Goal: Communication & Community: Answer question/provide support

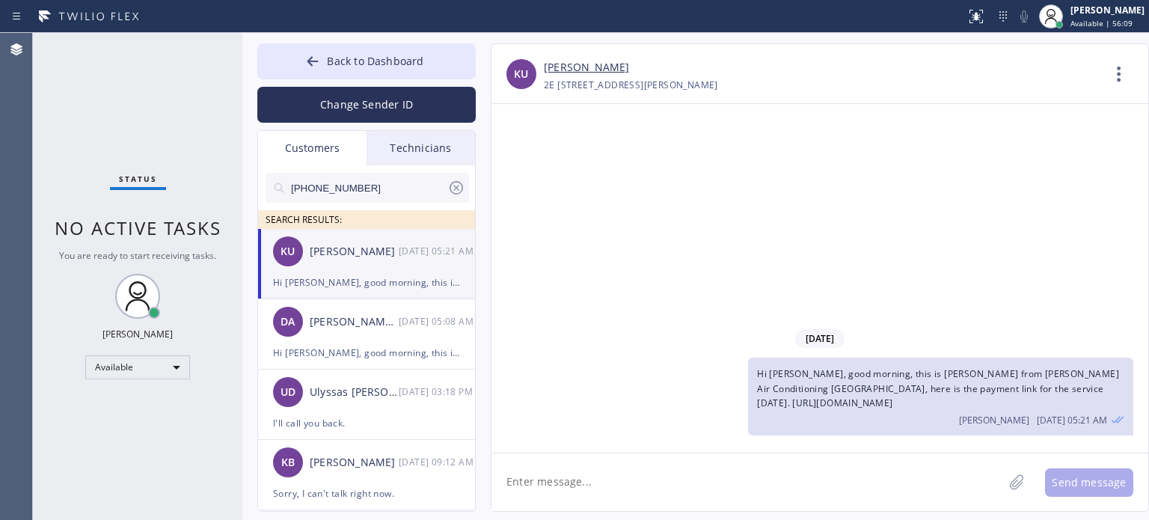
click at [401, 275] on div "Hi [PERSON_NAME], good morning, this is [PERSON_NAME] from [PERSON_NAME] Air Co…" at bounding box center [366, 282] width 187 height 17
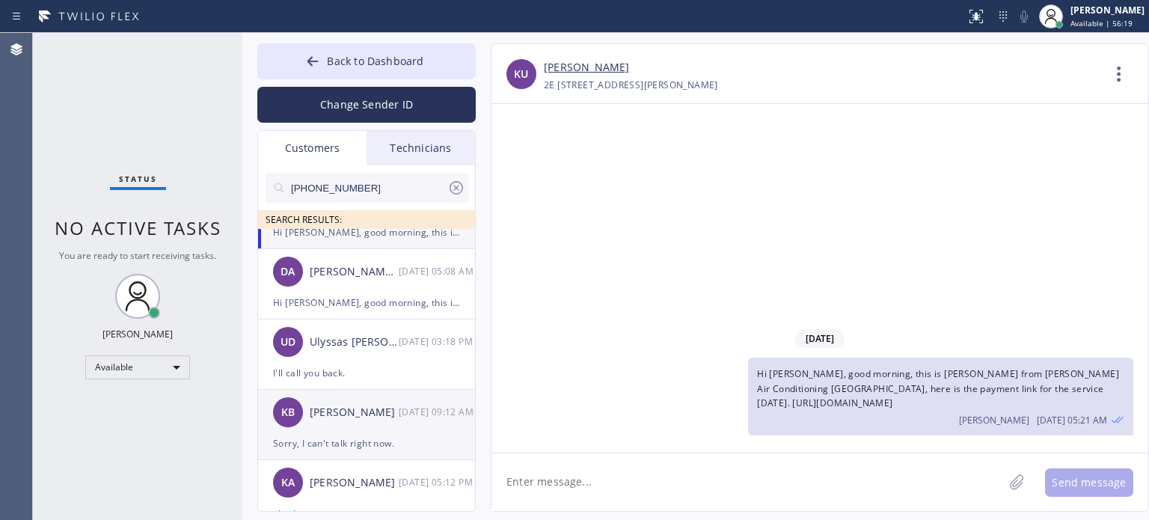
scroll to position [75, 0]
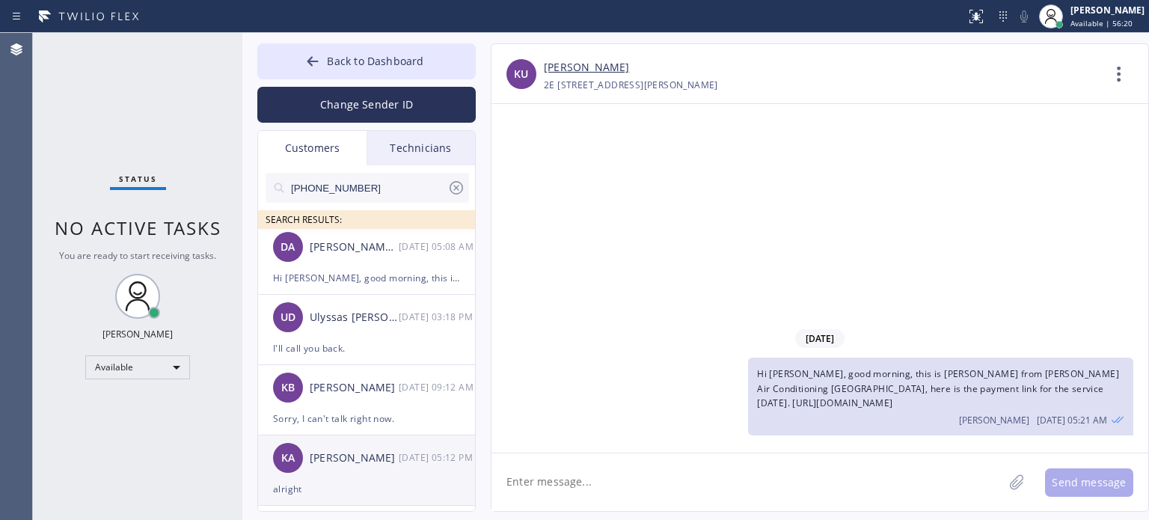
click at [369, 474] on div "KA [PERSON_NAME] [DATE] 05:12 PM" at bounding box center [367, 457] width 218 height 45
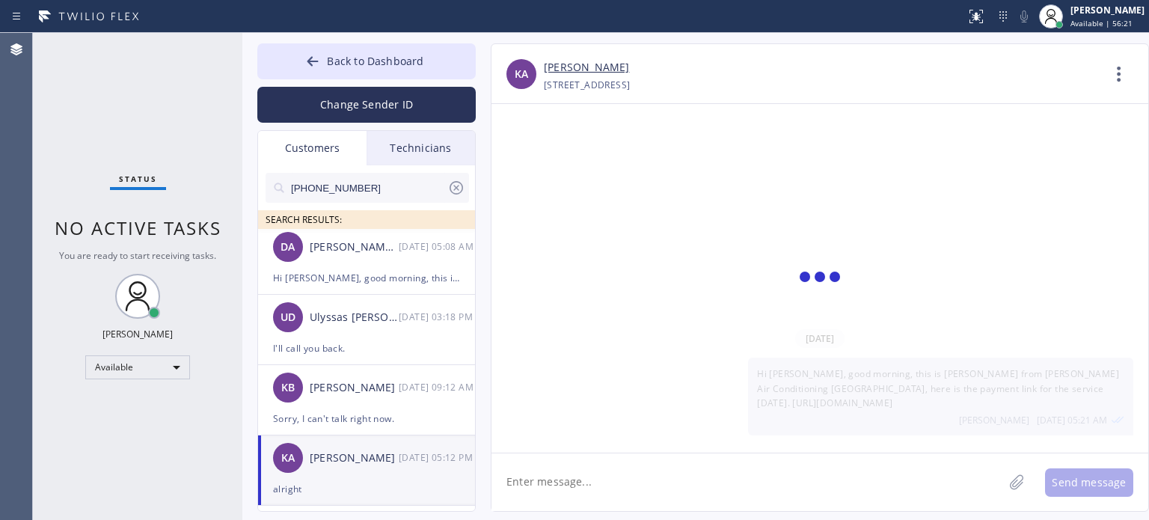
scroll to position [1512, 0]
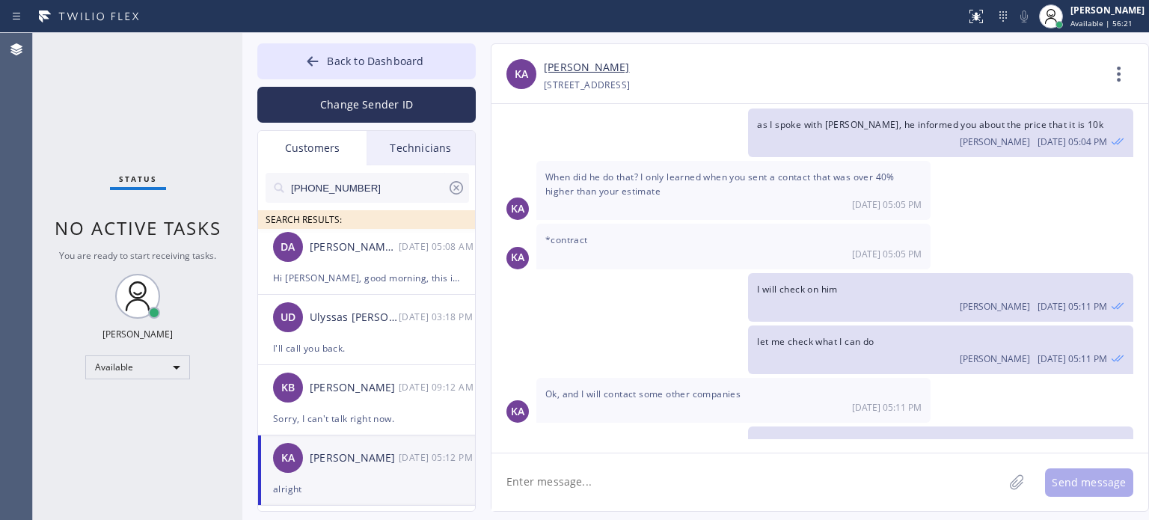
click at [613, 485] on textarea at bounding box center [747, 482] width 512 height 58
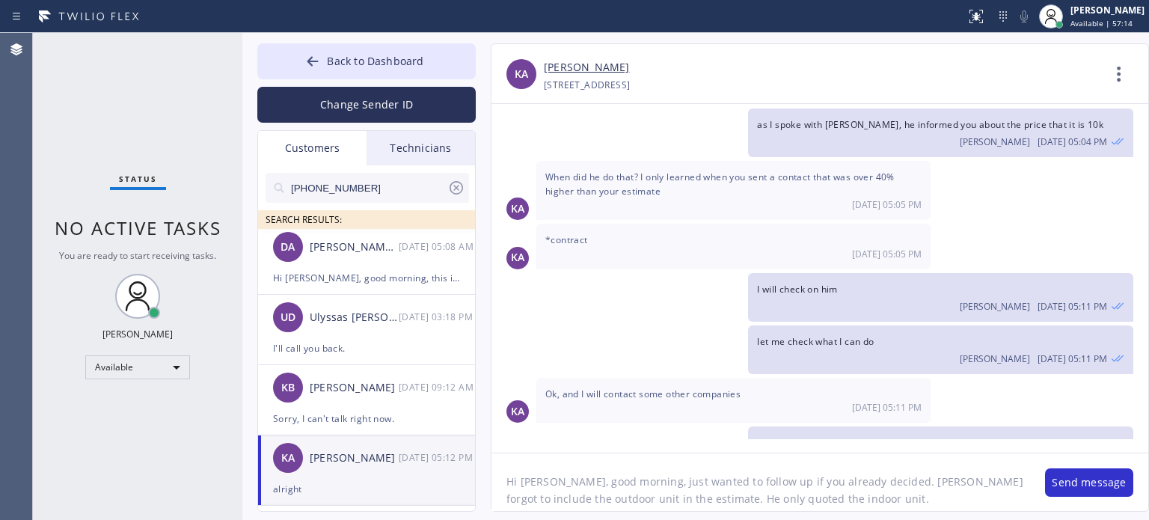
click at [838, 501] on textarea "Hi [PERSON_NAME], good morning, just wanted to follow up if you already decided…" at bounding box center [760, 482] width 538 height 58
type textarea "Hi [PERSON_NAME], good morning, just wanted to follow up if you already decided…"
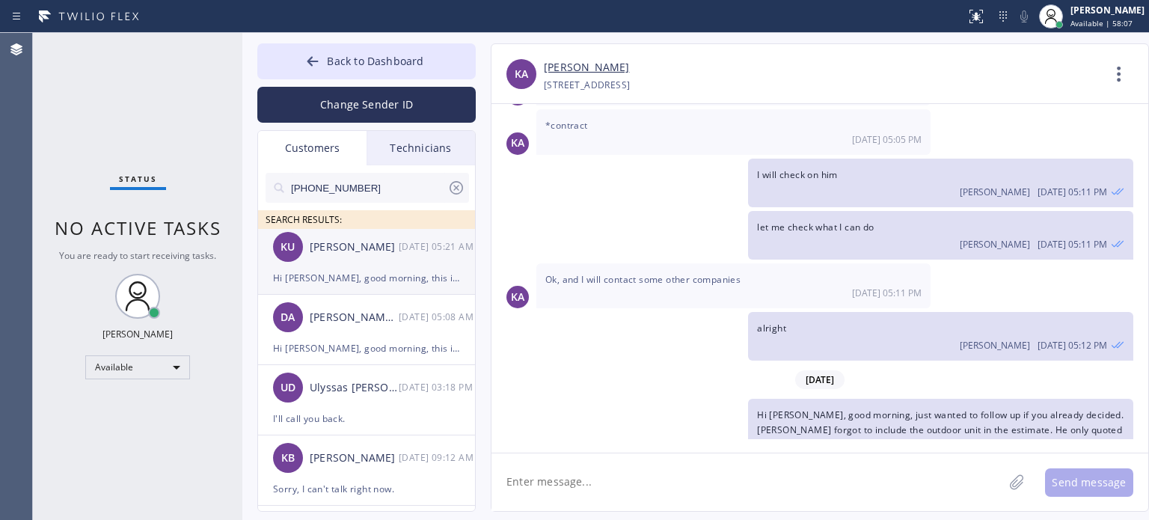
scroll to position [0, 0]
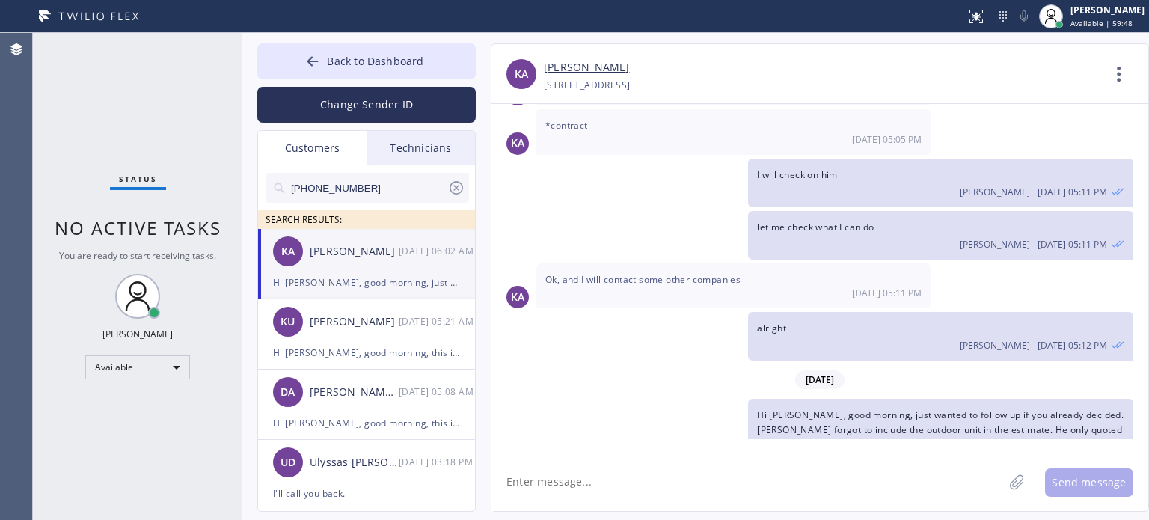
click at [360, 289] on div "Hi [PERSON_NAME], good morning, just wanted to follow up if you already decided…" at bounding box center [366, 282] width 187 height 17
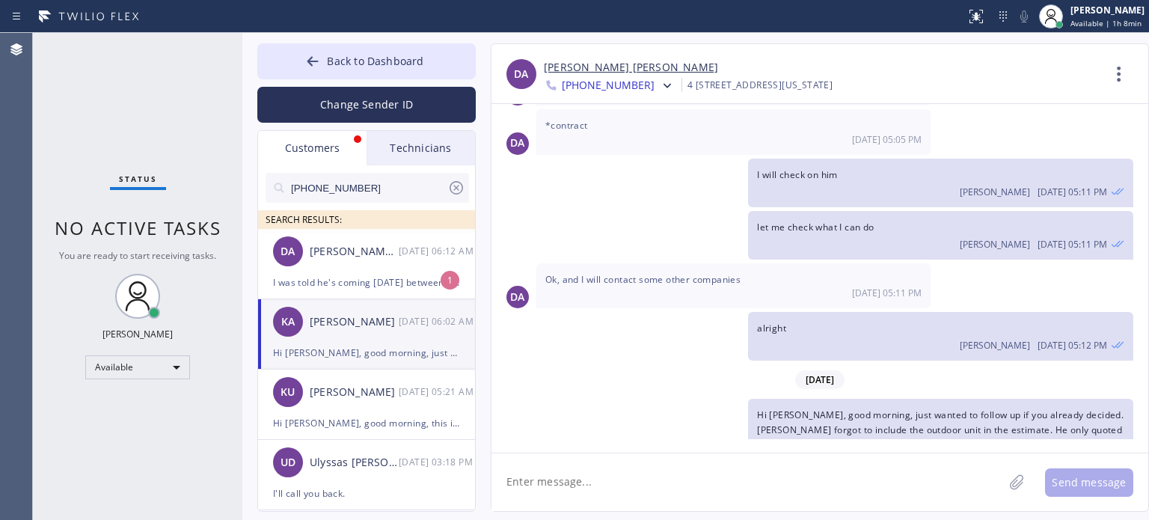
click at [874, 65] on div "[PERSON_NAME] [PERSON_NAME]" at bounding box center [822, 67] width 557 height 17
click at [365, 277] on div "I was told he's coming [DATE] between 10 and 1" at bounding box center [366, 282] width 187 height 17
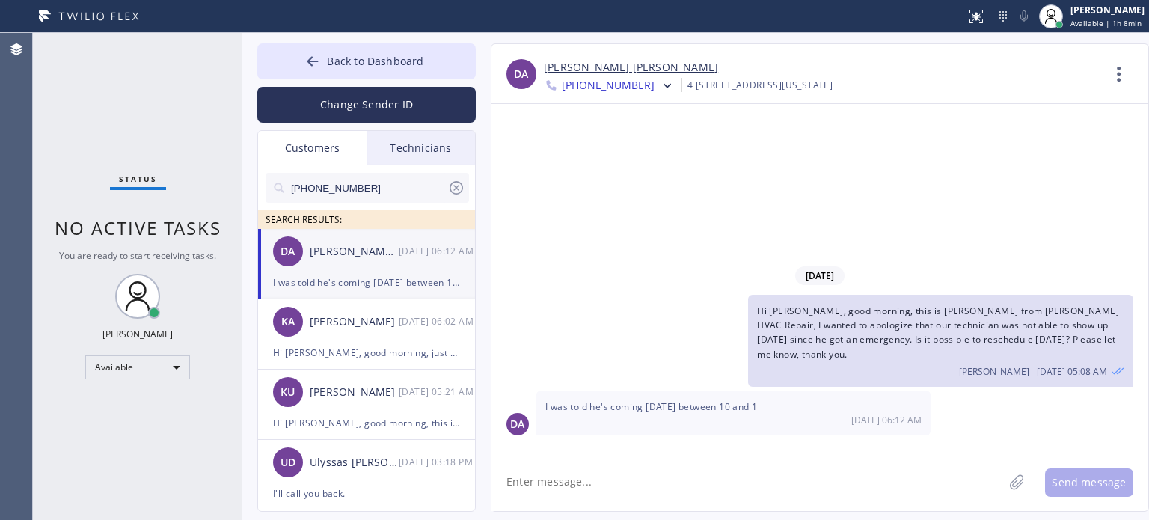
click at [661, 485] on textarea at bounding box center [747, 482] width 512 height 58
type textarea "I see, thank you for confirming"
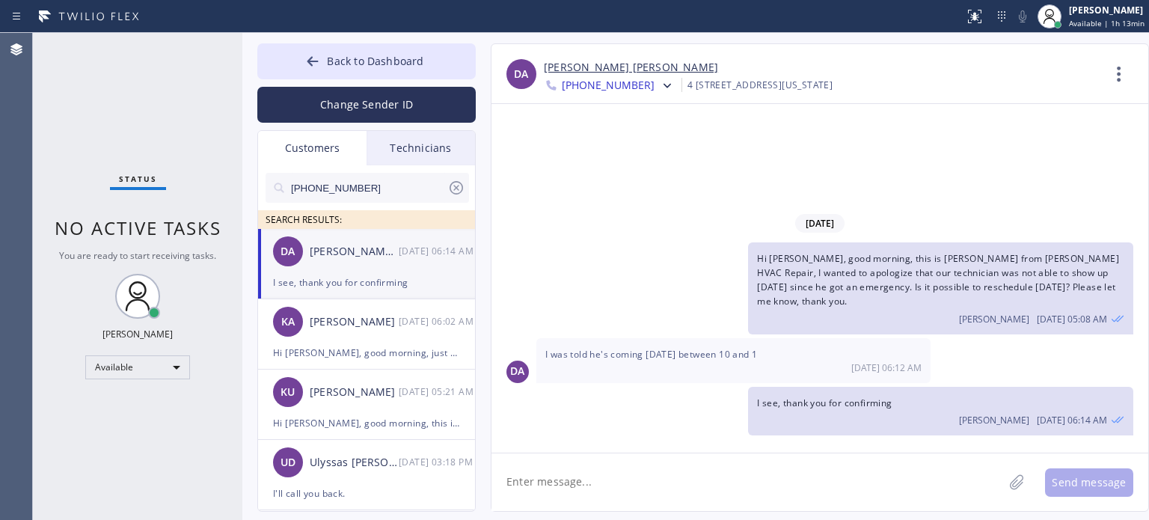
click at [403, 150] on div "Technicians" at bounding box center [420, 148] width 108 height 34
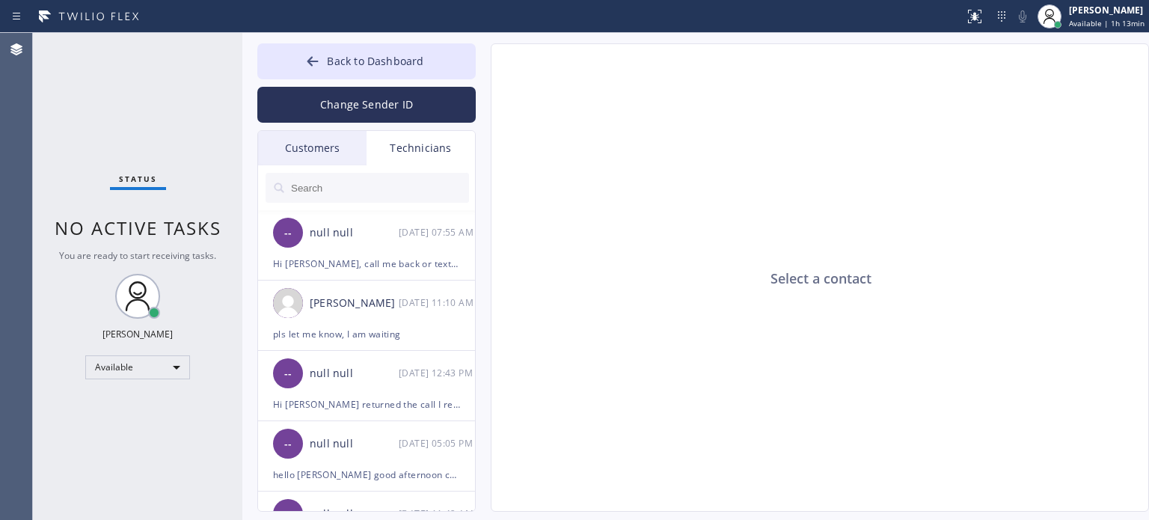
click at [368, 198] on input "text" at bounding box center [378, 188] width 179 height 30
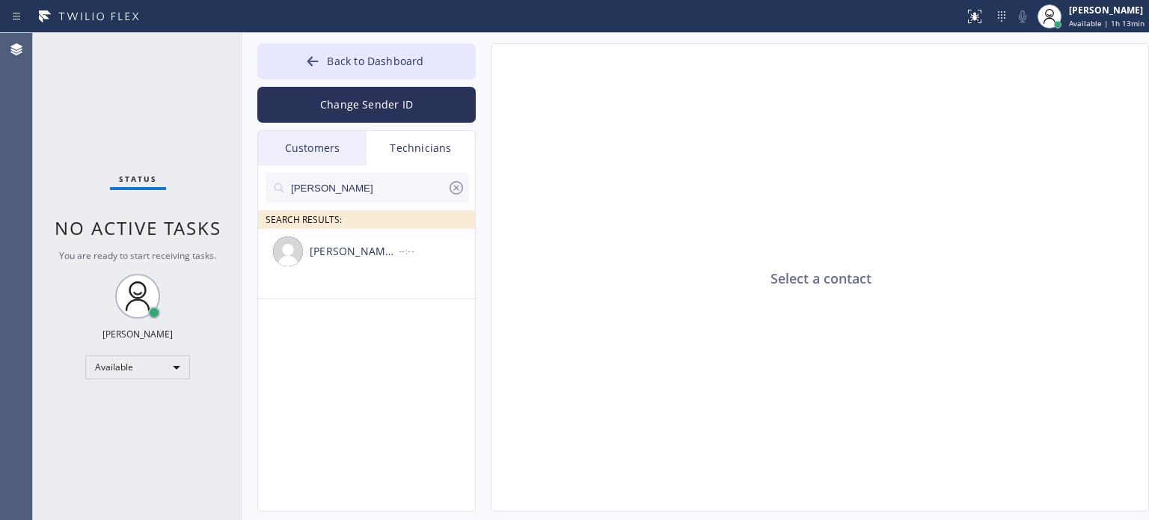
type input "[PERSON_NAME]"
click at [321, 257] on div "[PERSON_NAME] Harvard [PERSON_NAME]" at bounding box center [354, 251] width 89 height 17
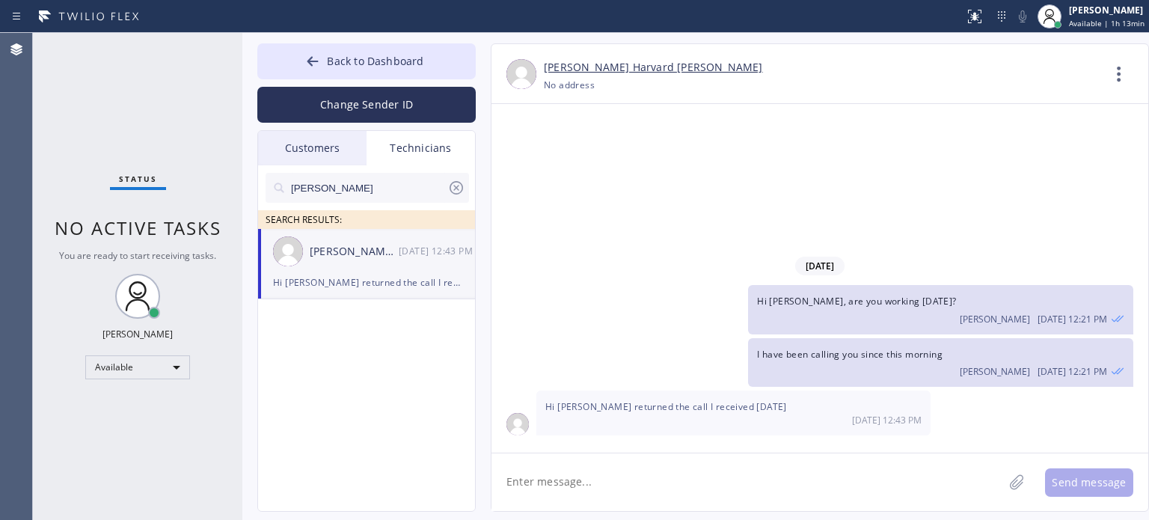
click at [647, 479] on textarea at bounding box center [747, 482] width 512 height 58
type textarea "I"
type textarea "Hi [PERSON_NAME], pls text me in Slack"
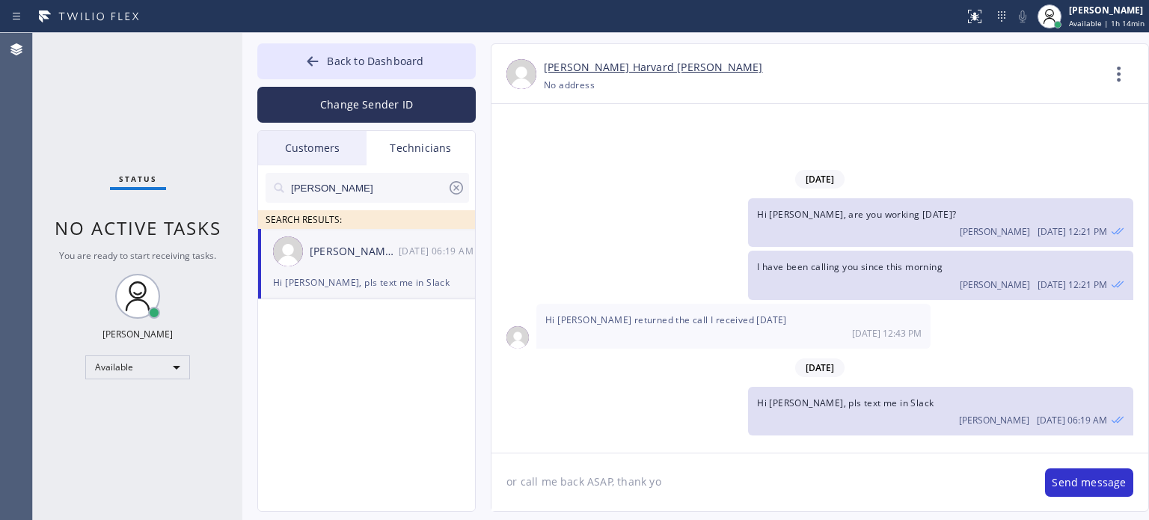
type textarea "or call me back ASAP, thank you"
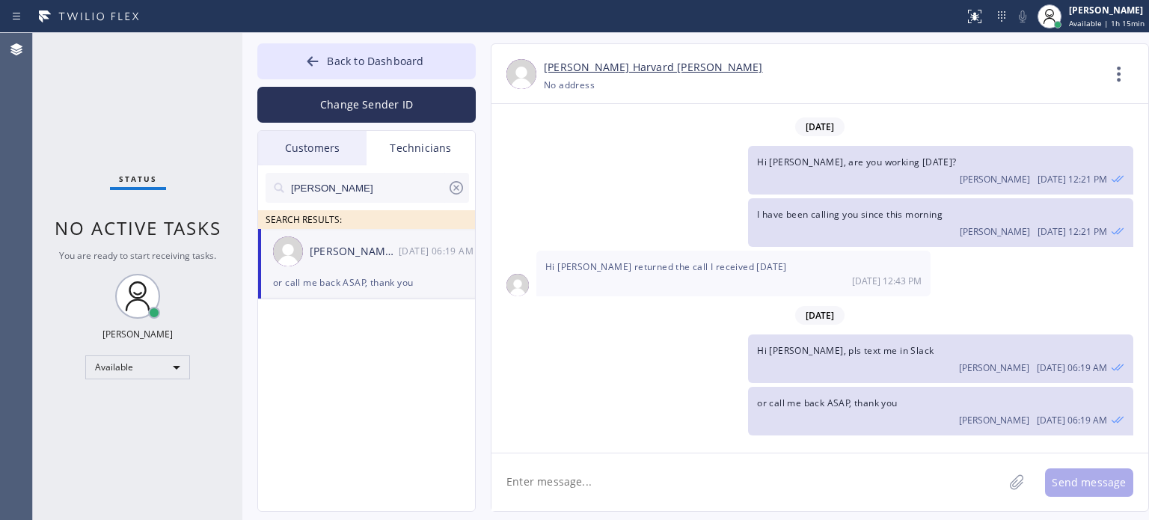
click at [634, 480] on textarea at bounding box center [747, 482] width 512 height 58
click at [886, 61] on div "[PERSON_NAME] Harvard [PERSON_NAME]" at bounding box center [822, 67] width 557 height 17
click at [396, 75] on button "Back to Dashboard" at bounding box center [366, 61] width 218 height 36
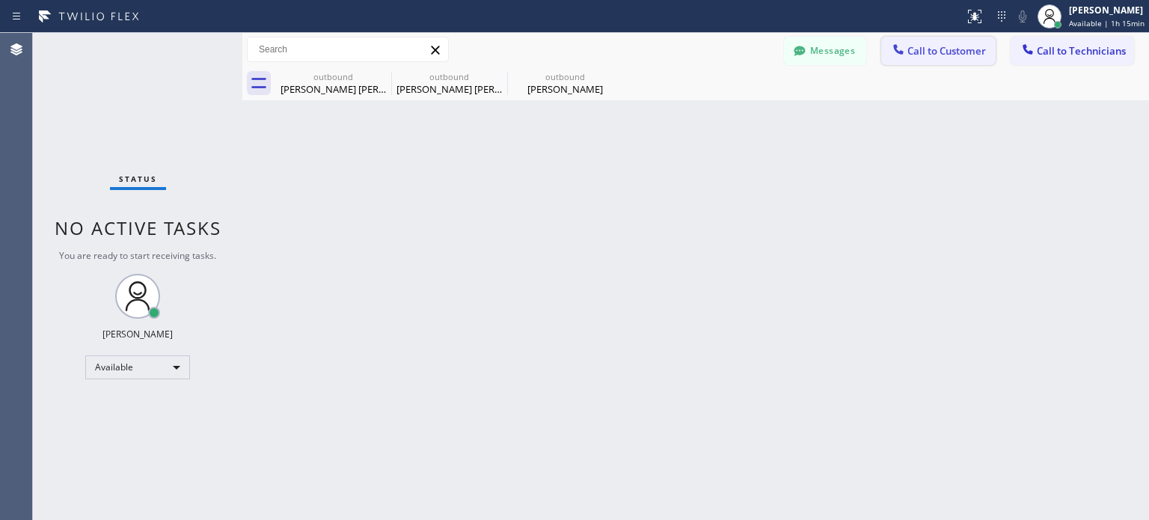
click at [920, 53] on span "Call to Customer" at bounding box center [946, 50] width 79 height 13
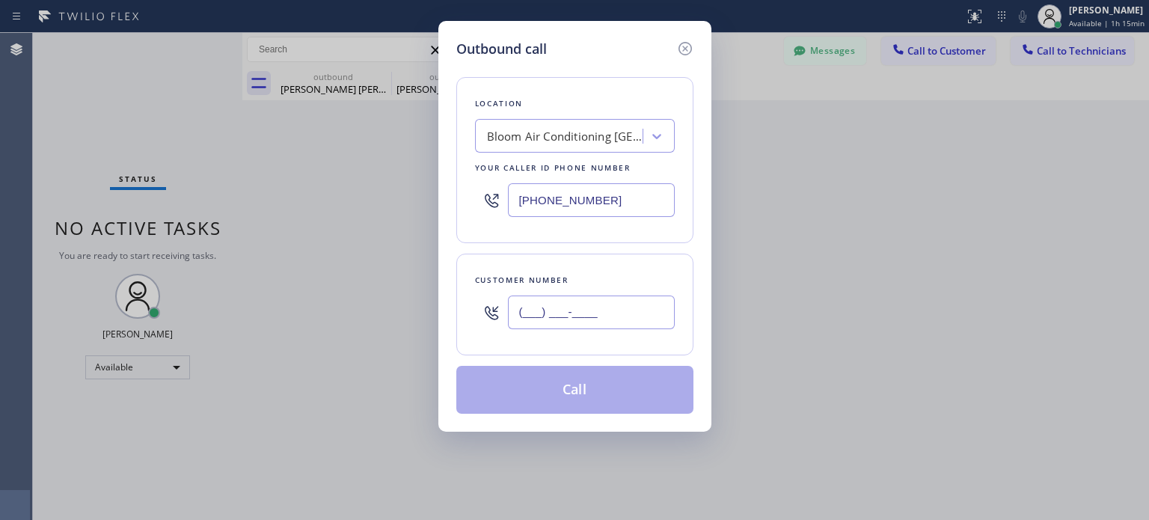
click at [604, 304] on input "(___) ___-____" at bounding box center [591, 312] width 167 height 34
paste input "917) 734-8199"
type input "[PHONE_NUMBER]"
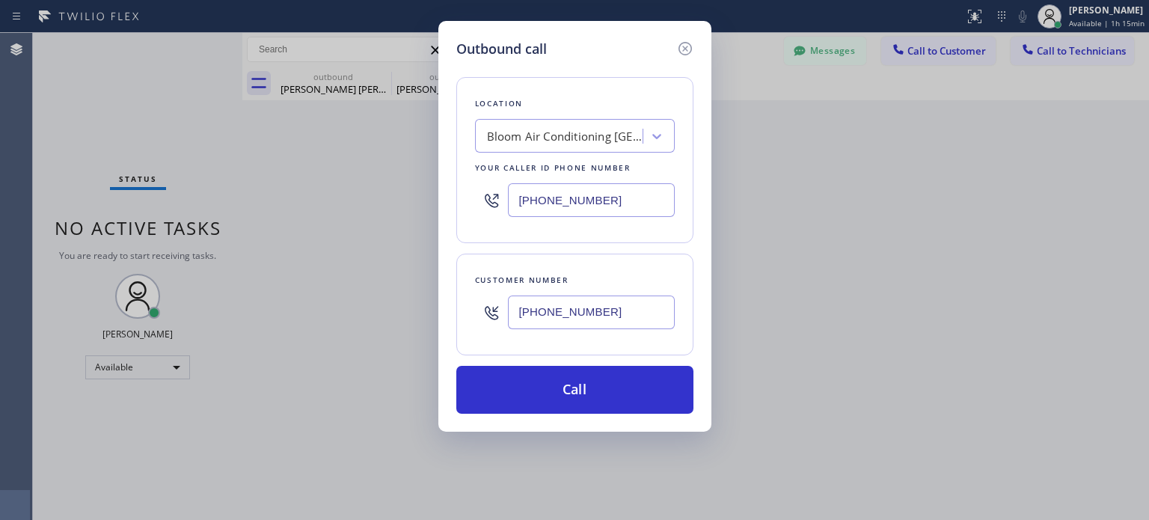
click at [519, 206] on input "[PHONE_NUMBER]" at bounding box center [591, 200] width 167 height 34
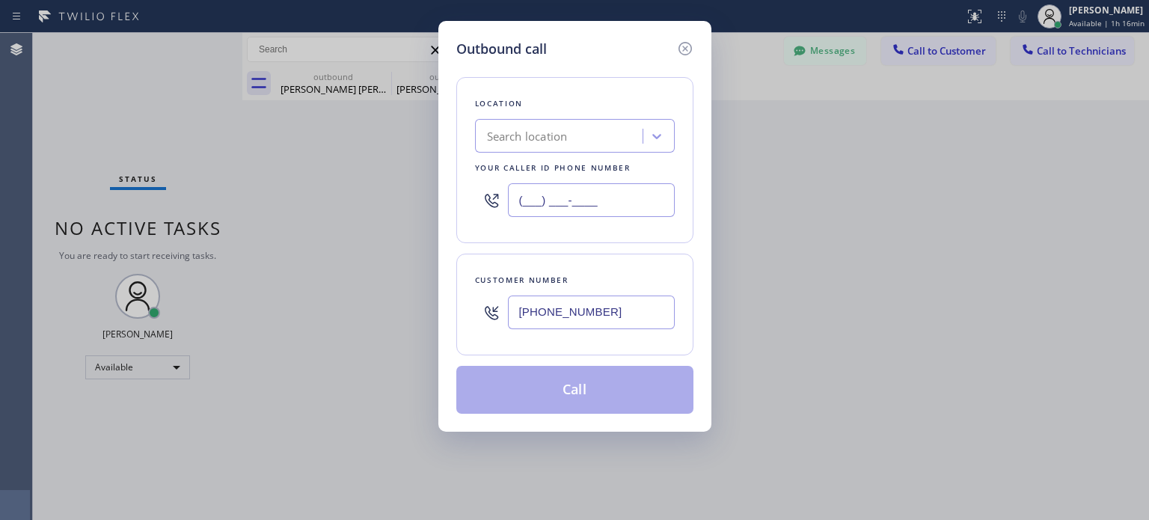
type input "(___) ___-____"
click at [515, 138] on div "Search location" at bounding box center [527, 136] width 81 height 17
paste input "ChillCore Solutions"
type input "ChillCore Solutions"
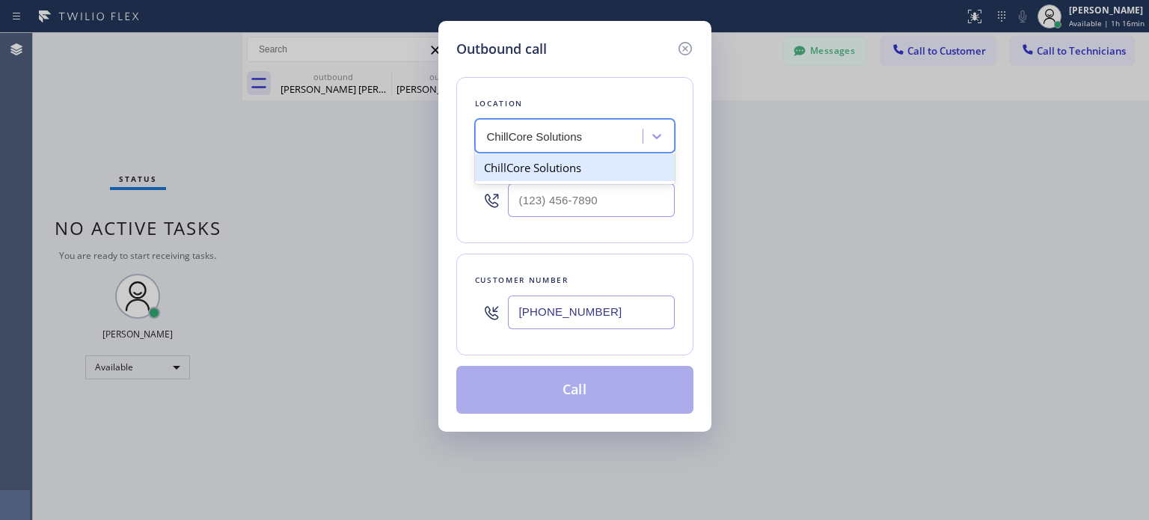
click at [540, 170] on div "ChillCore Solutions" at bounding box center [575, 167] width 200 height 27
type input "[PHONE_NUMBER]"
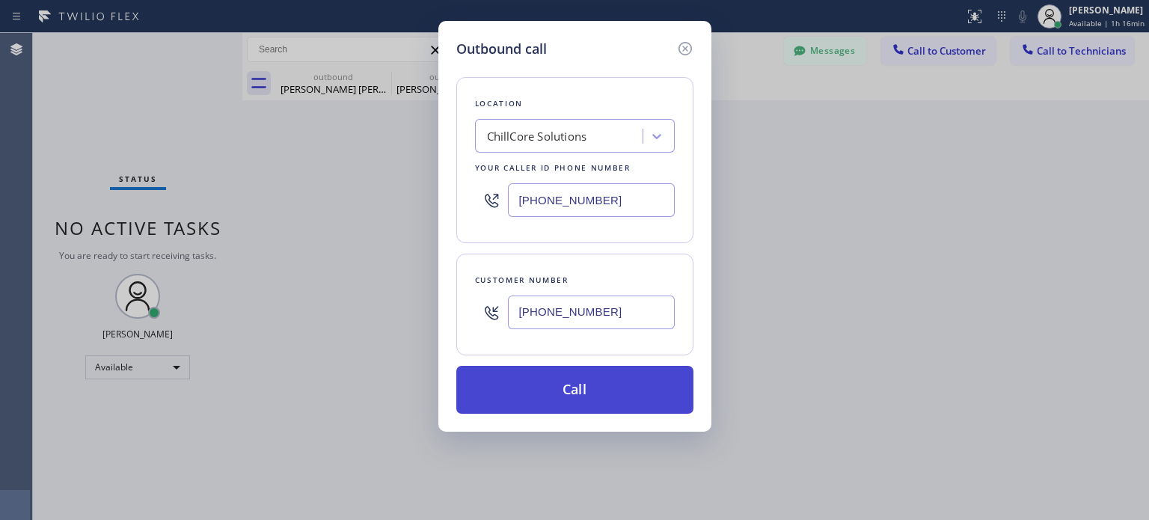
click at [568, 387] on button "Call" at bounding box center [574, 390] width 237 height 48
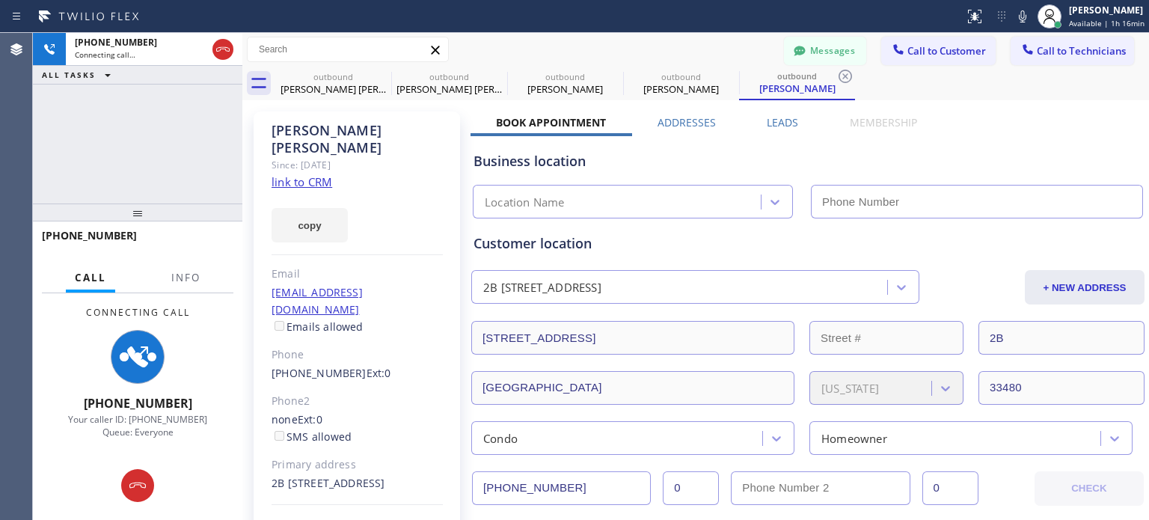
type input "[PHONE_NUMBER]"
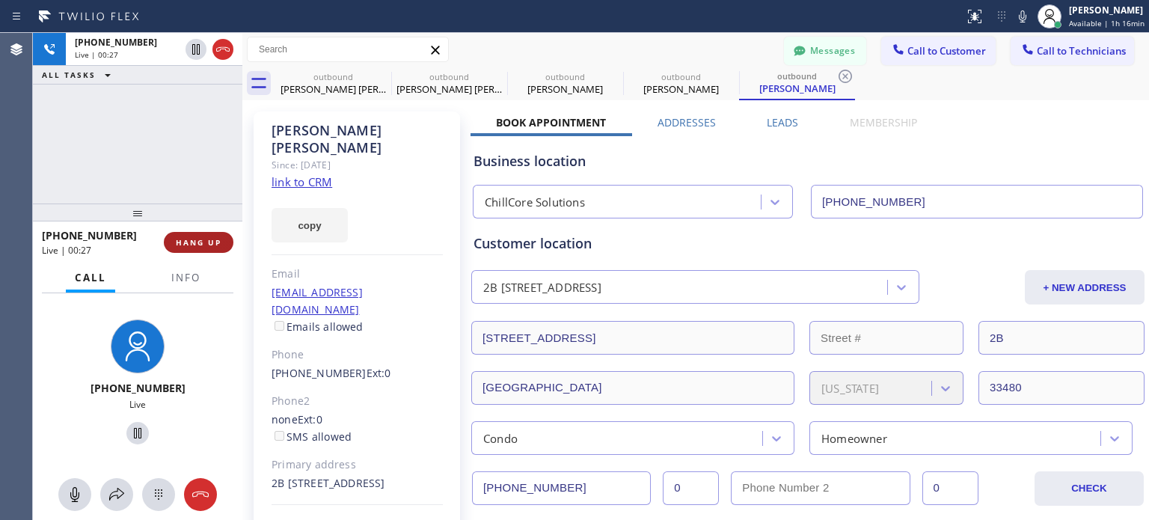
click at [219, 248] on button "HANG UP" at bounding box center [199, 242] width 70 height 21
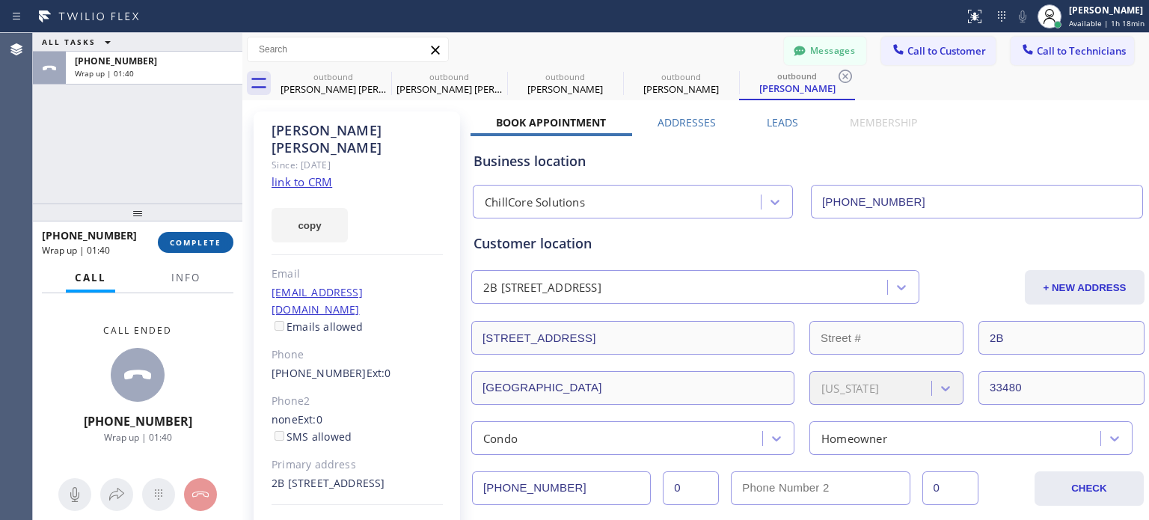
click at [180, 250] on button "COMPLETE" at bounding box center [196, 242] width 76 height 21
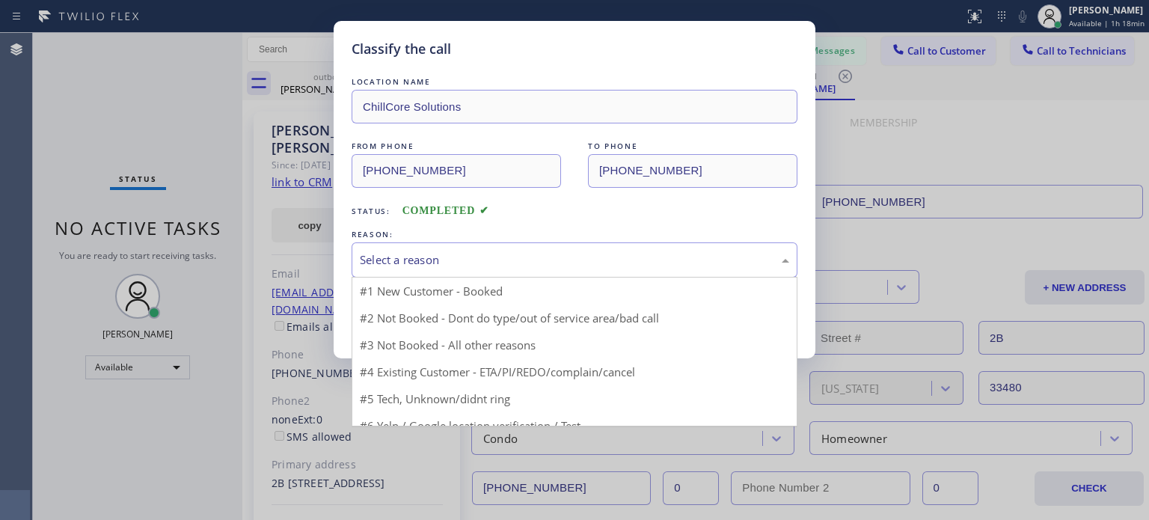
click at [412, 259] on div "Select a reason" at bounding box center [574, 259] width 429 height 17
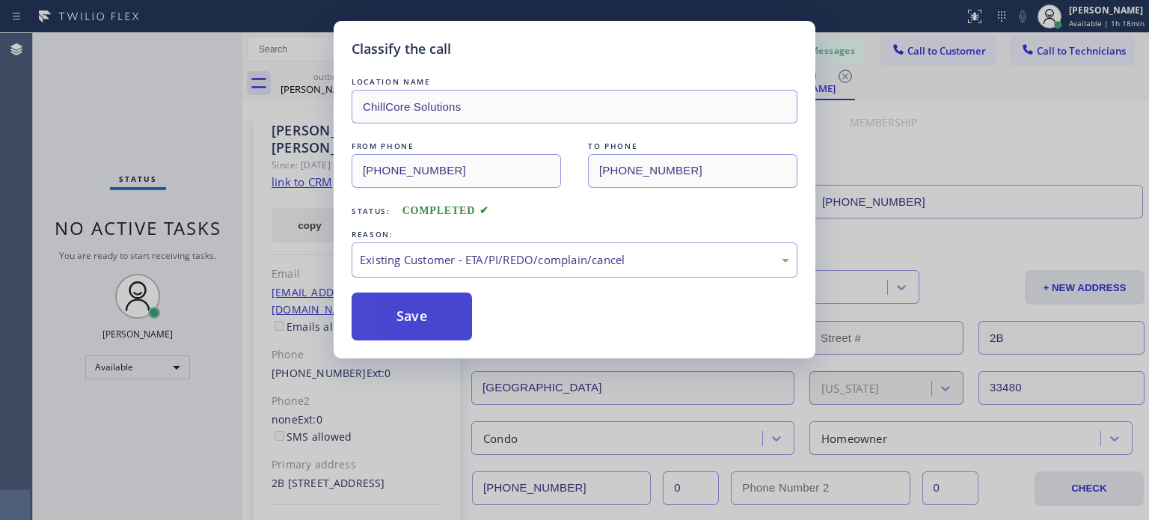
click at [445, 316] on button "Save" at bounding box center [412, 316] width 120 height 48
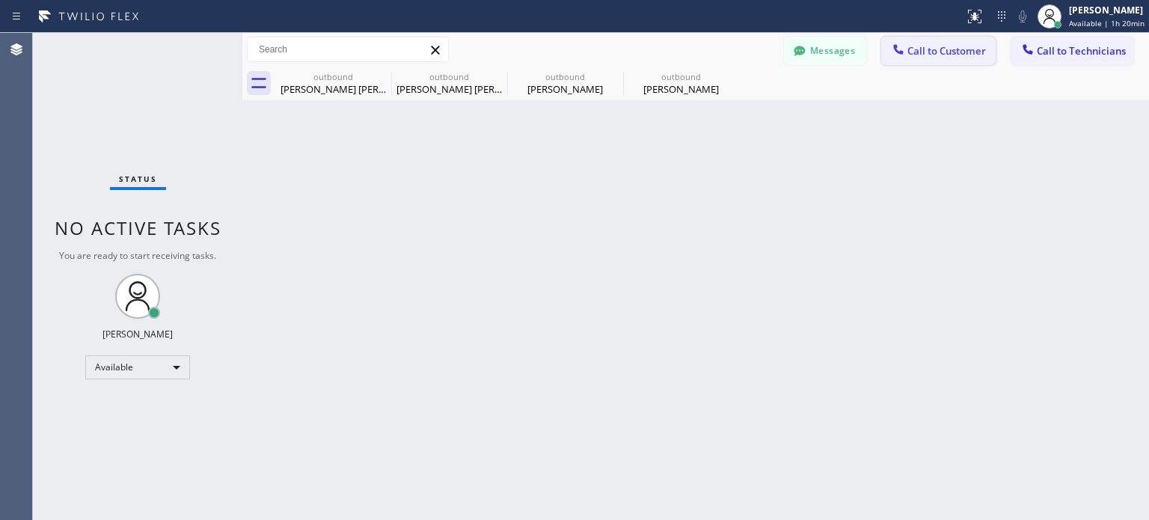
click at [915, 53] on span "Call to Customer" at bounding box center [946, 50] width 79 height 13
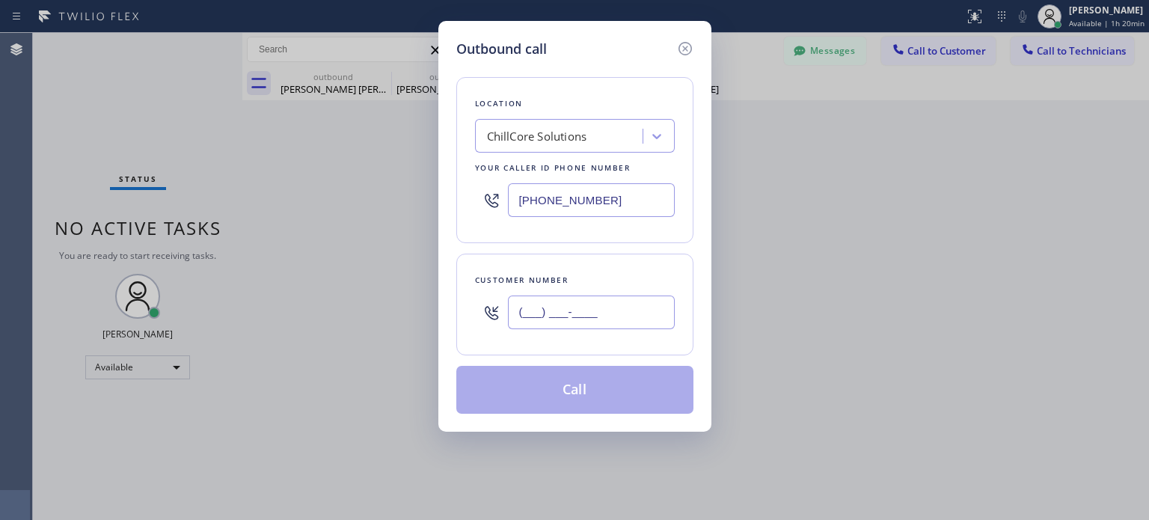
click at [566, 304] on input "(___) ___-____" at bounding box center [591, 312] width 167 height 34
paste input "917) 734-8199"
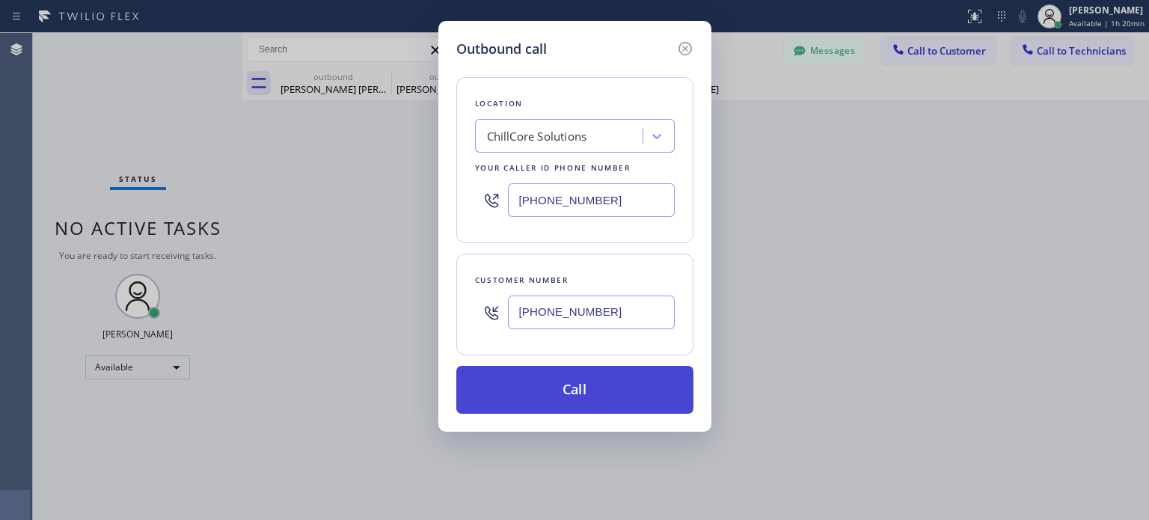
type input "[PHONE_NUMBER]"
click at [541, 383] on button "Call" at bounding box center [574, 390] width 237 height 48
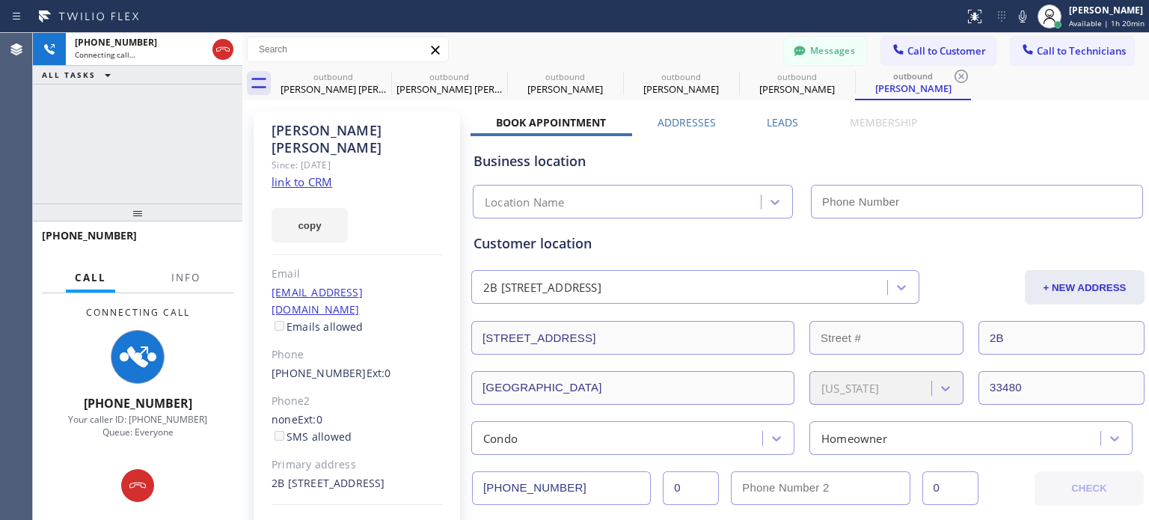
type input "[PHONE_NUMBER]"
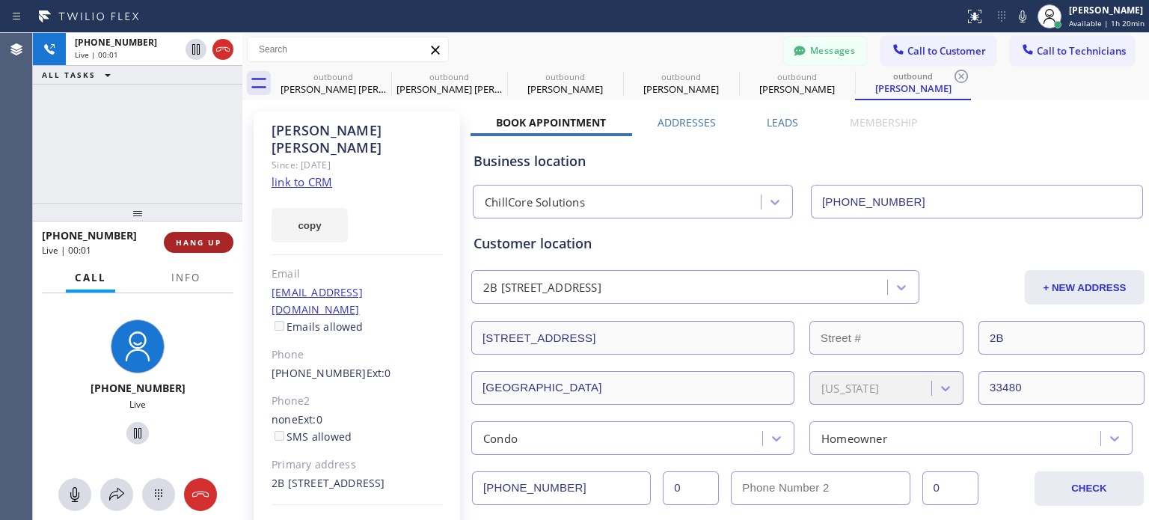
click at [187, 247] on span "HANG UP" at bounding box center [199, 242] width 46 height 10
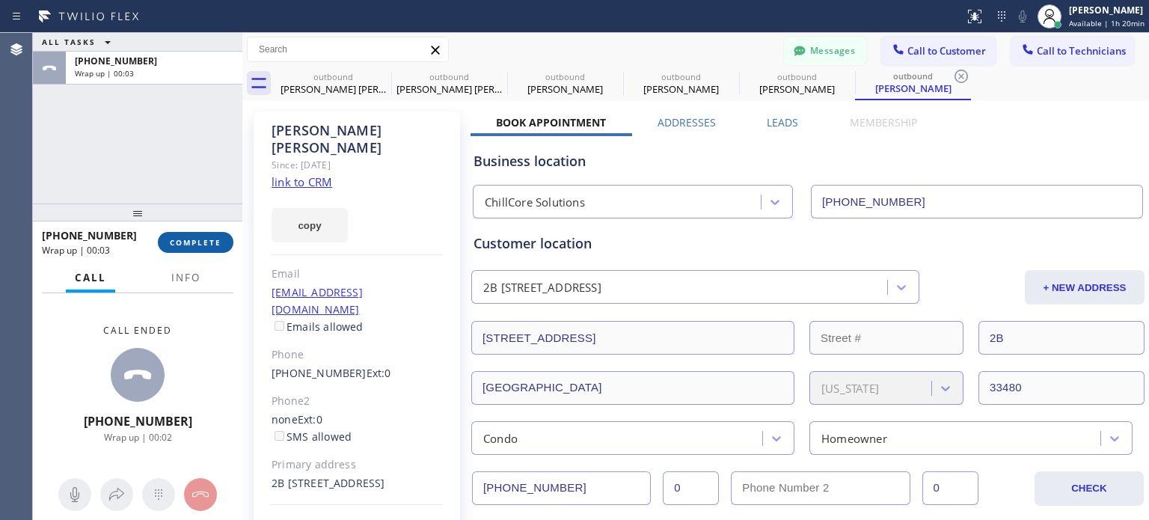
click at [200, 233] on button "COMPLETE" at bounding box center [196, 242] width 76 height 21
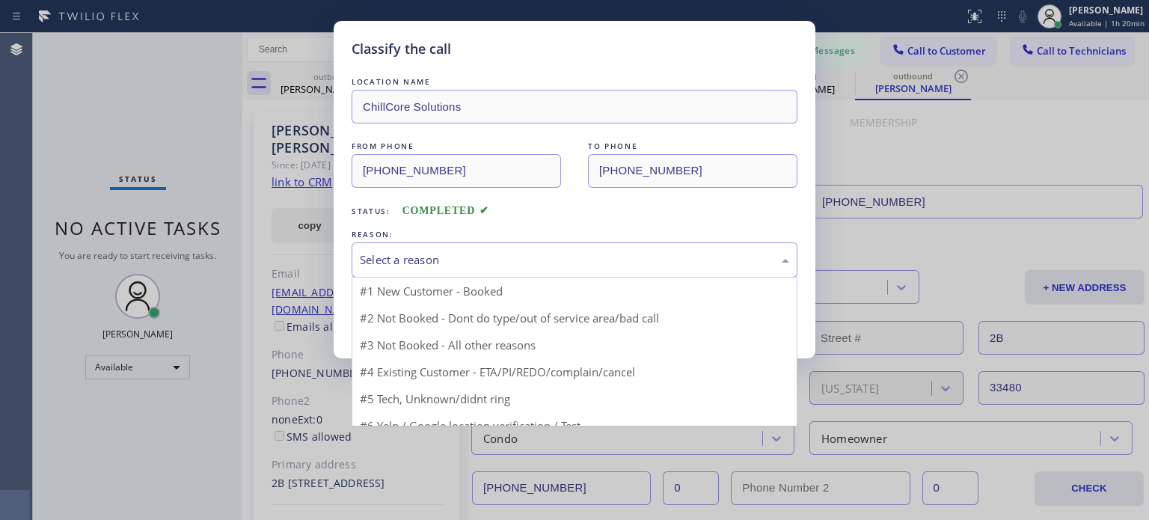
click at [436, 258] on div "Select a reason" at bounding box center [574, 259] width 429 height 17
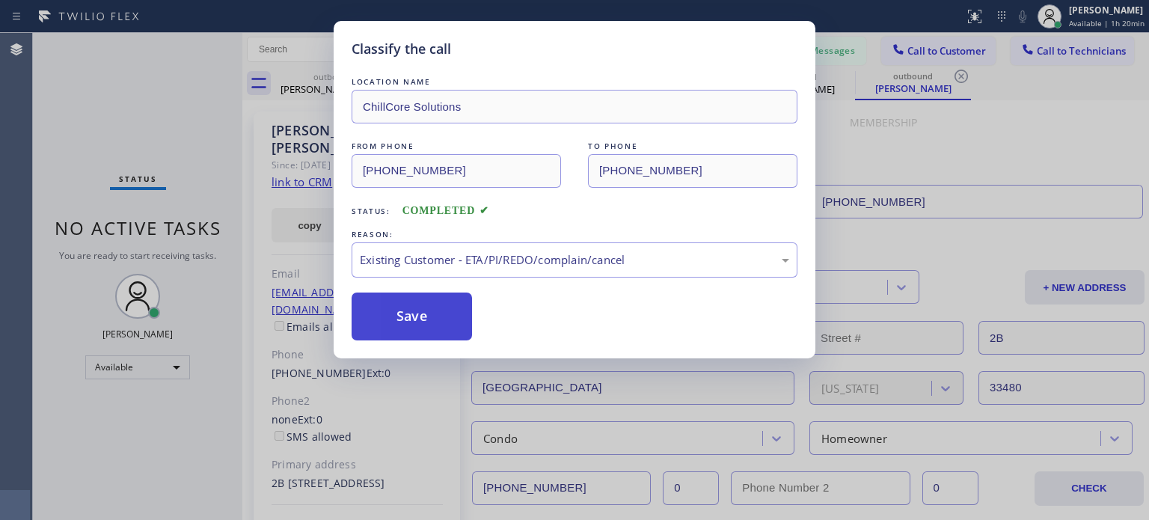
click at [465, 322] on button "Save" at bounding box center [412, 316] width 120 height 48
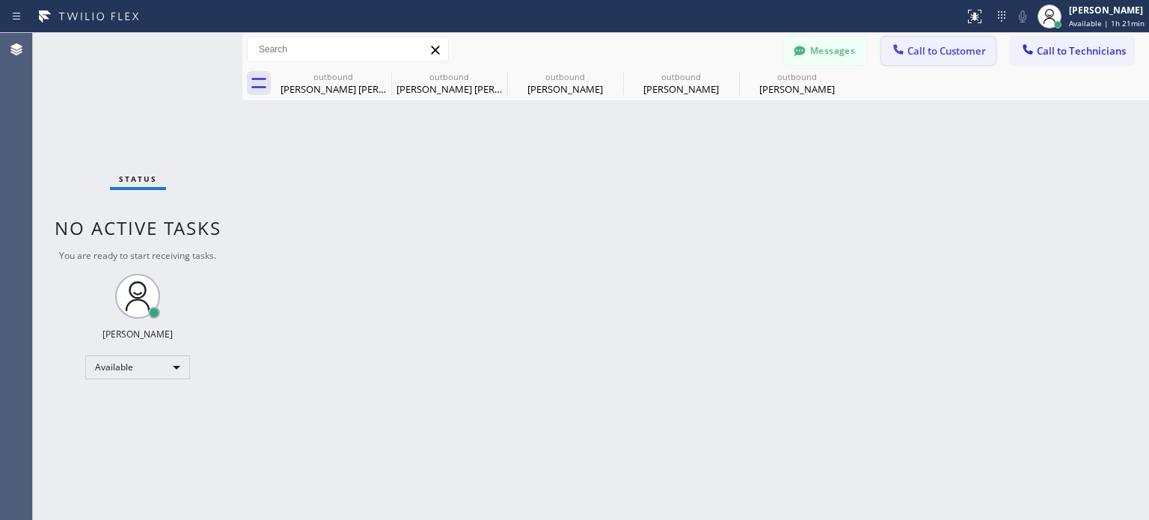
click at [911, 49] on span "Call to Customer" at bounding box center [946, 50] width 79 height 13
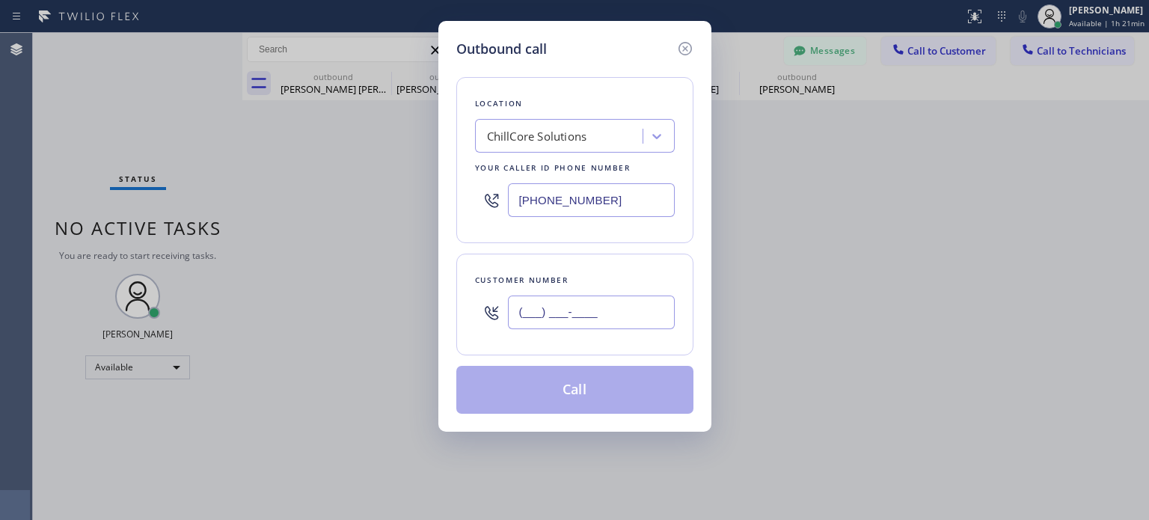
click at [604, 304] on input "(___) ___-____" at bounding box center [591, 312] width 167 height 34
paste input "310) 560-6700"
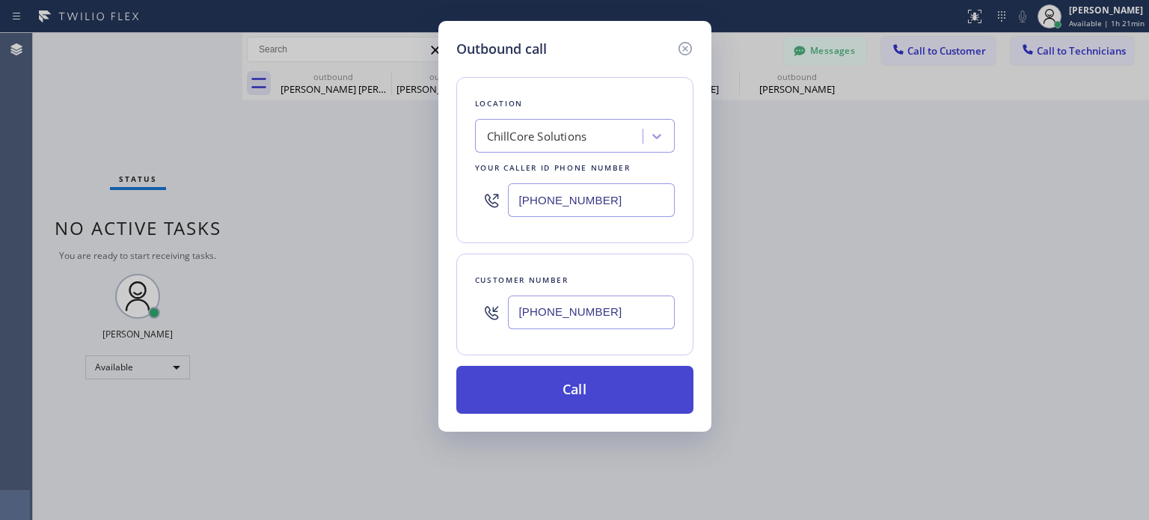
type input "[PHONE_NUMBER]"
click at [525, 387] on button "Call" at bounding box center [574, 390] width 237 height 48
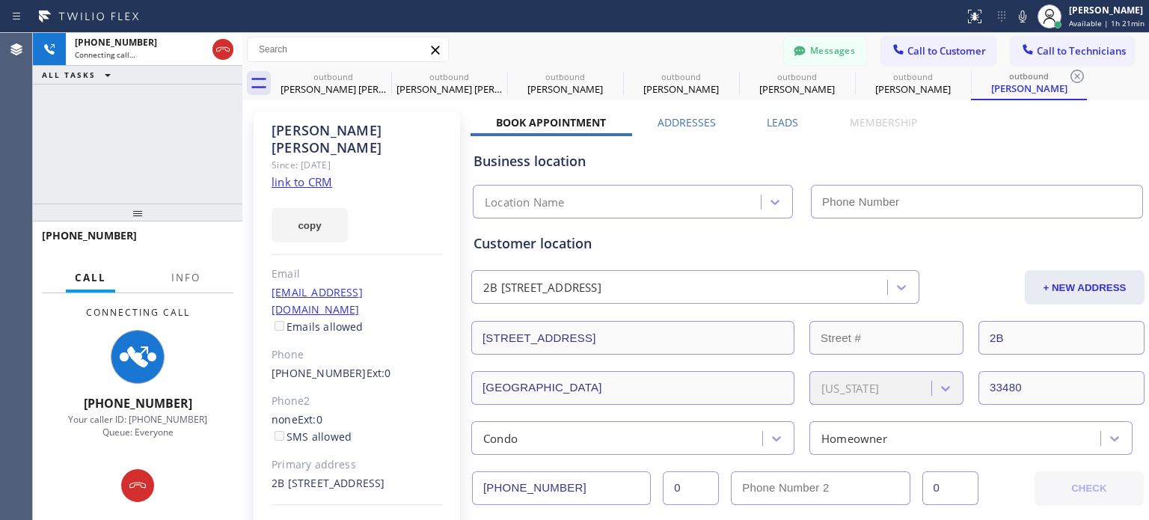
type input "[PHONE_NUMBER]"
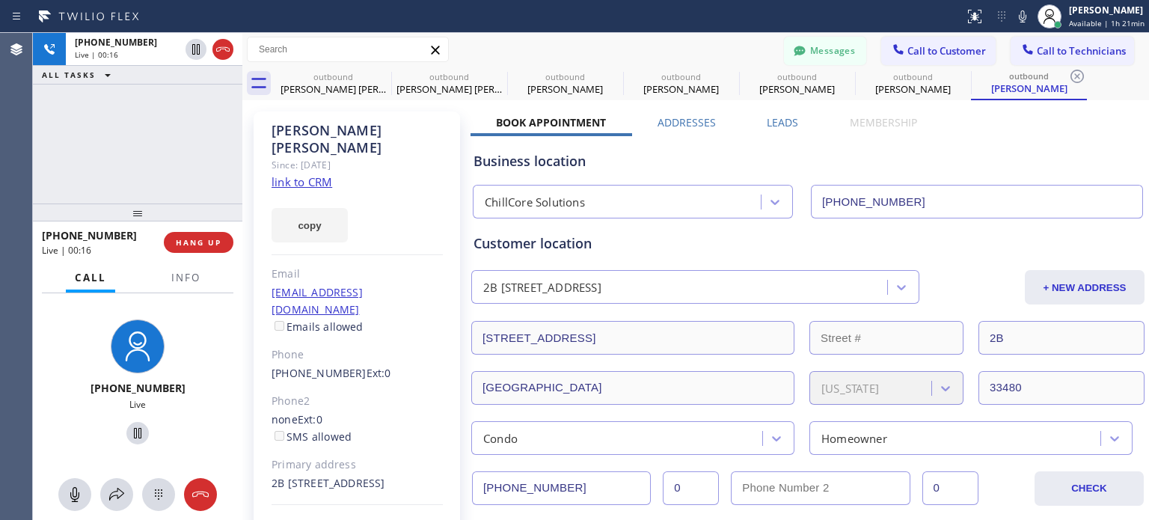
drag, startPoint x: 194, startPoint y: 239, endPoint x: 196, endPoint y: 225, distance: 13.5
click at [194, 237] on span "HANG UP" at bounding box center [199, 242] width 46 height 10
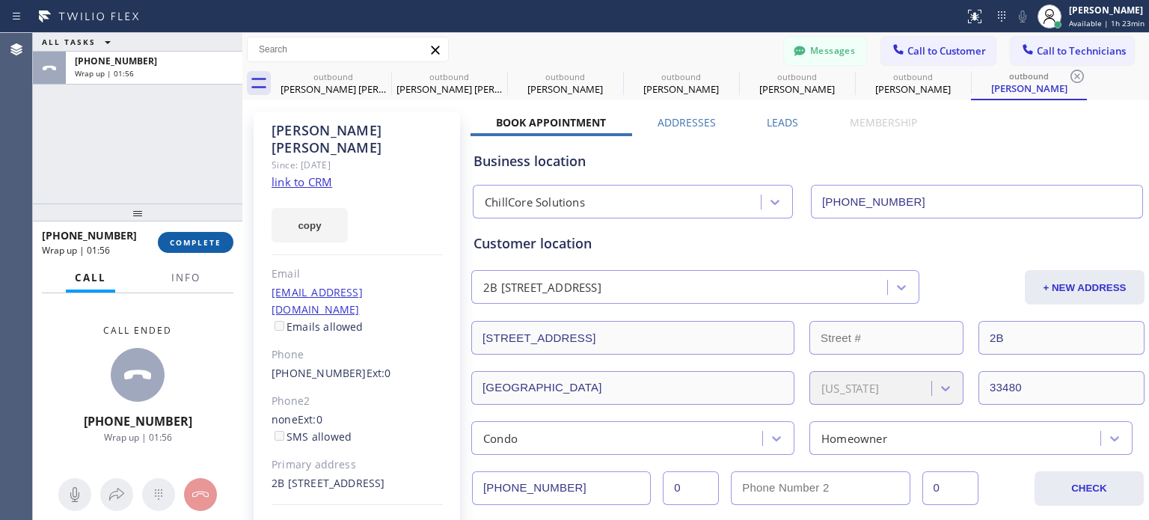
click at [200, 236] on button "COMPLETE" at bounding box center [196, 242] width 76 height 21
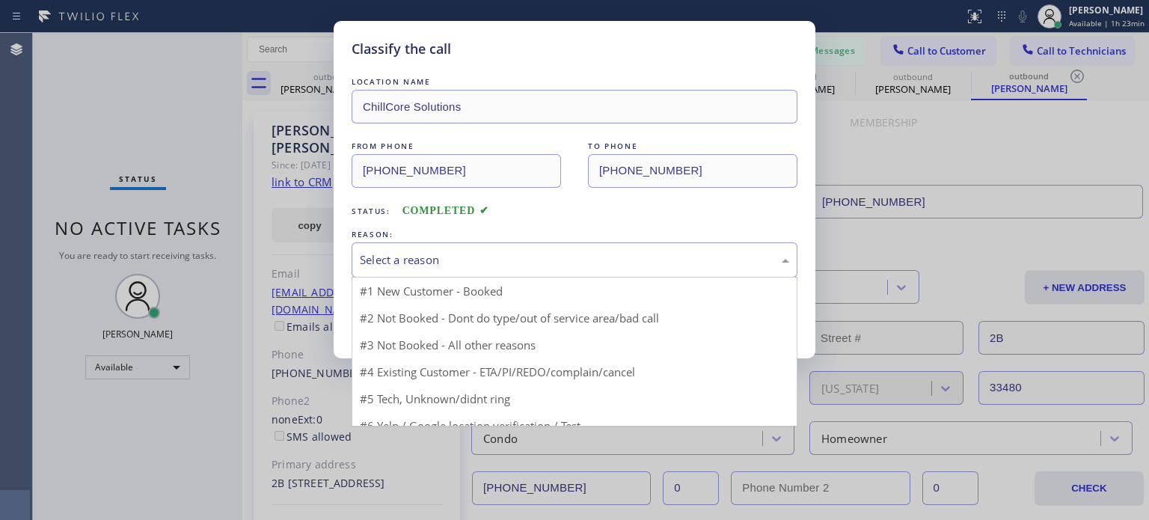
click at [442, 272] on div "Select a reason" at bounding box center [575, 259] width 446 height 35
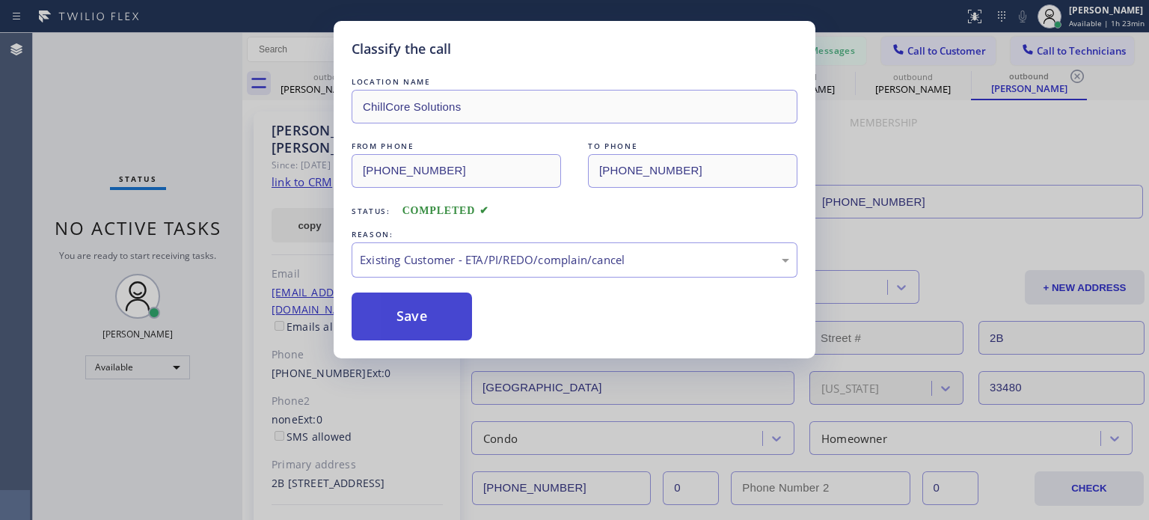
click at [440, 308] on button "Save" at bounding box center [412, 316] width 120 height 48
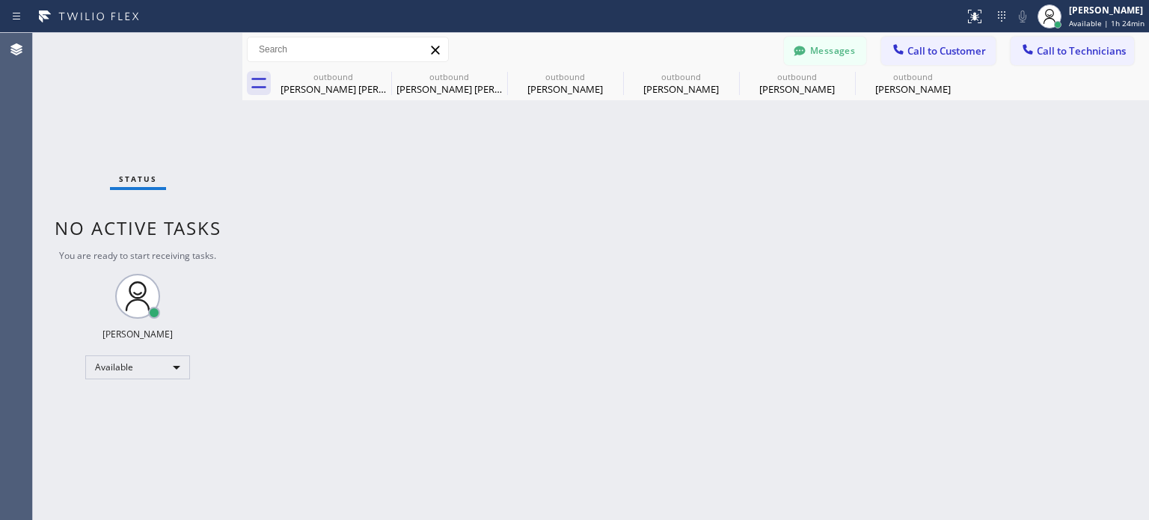
click at [929, 224] on div "Back to Dashboard Change Sender ID Customers Technicians [PHONE_NUMBER] SEARCH …" at bounding box center [695, 276] width 906 height 487
click at [805, 46] on icon at bounding box center [799, 50] width 15 height 15
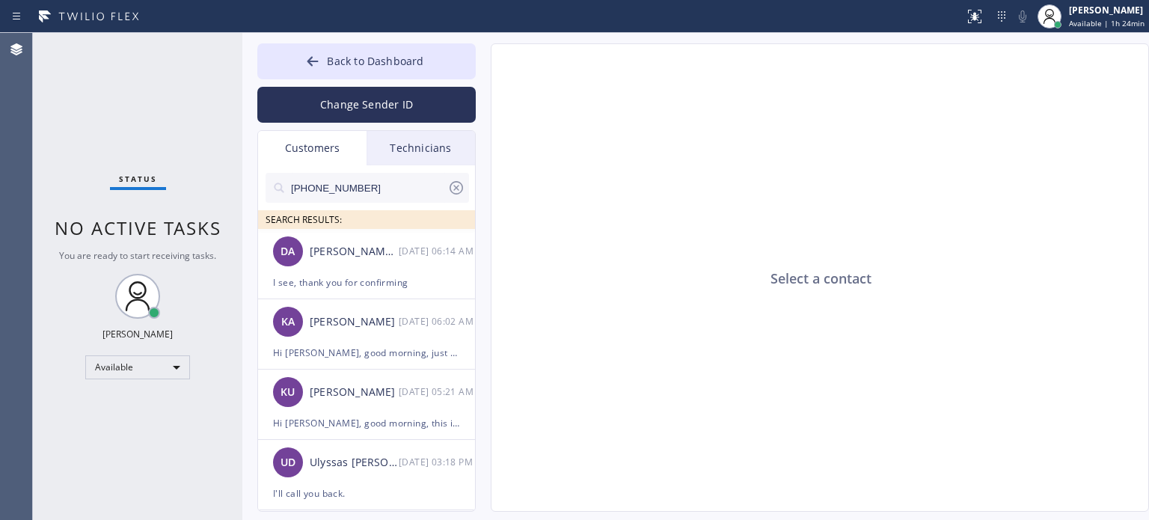
click at [391, 141] on div "Technicians" at bounding box center [420, 148] width 108 height 34
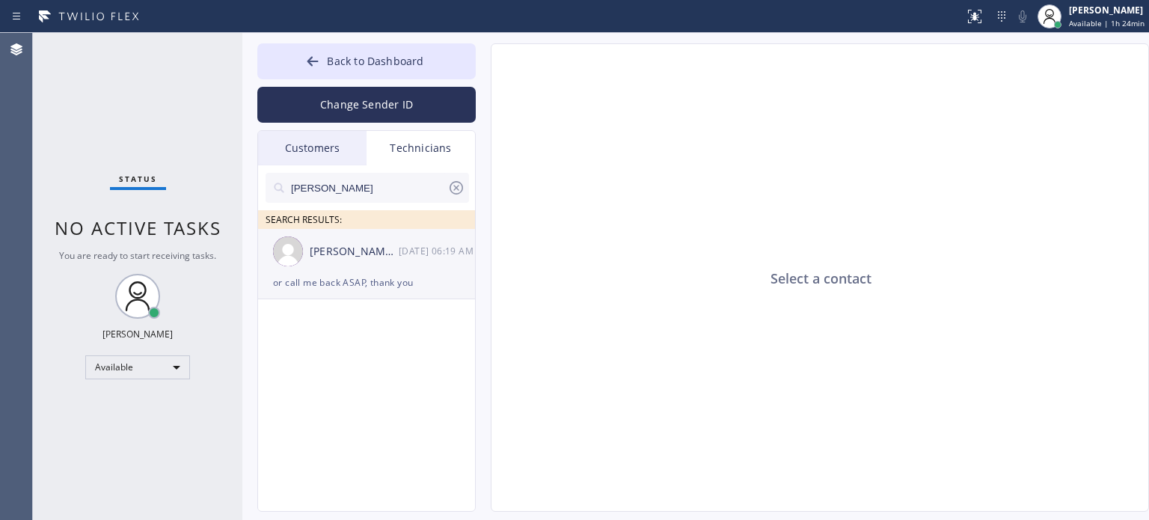
click at [319, 268] on div "[PERSON_NAME] Harvard [PERSON_NAME] [DATE] 06:19 AM" at bounding box center [367, 251] width 218 height 45
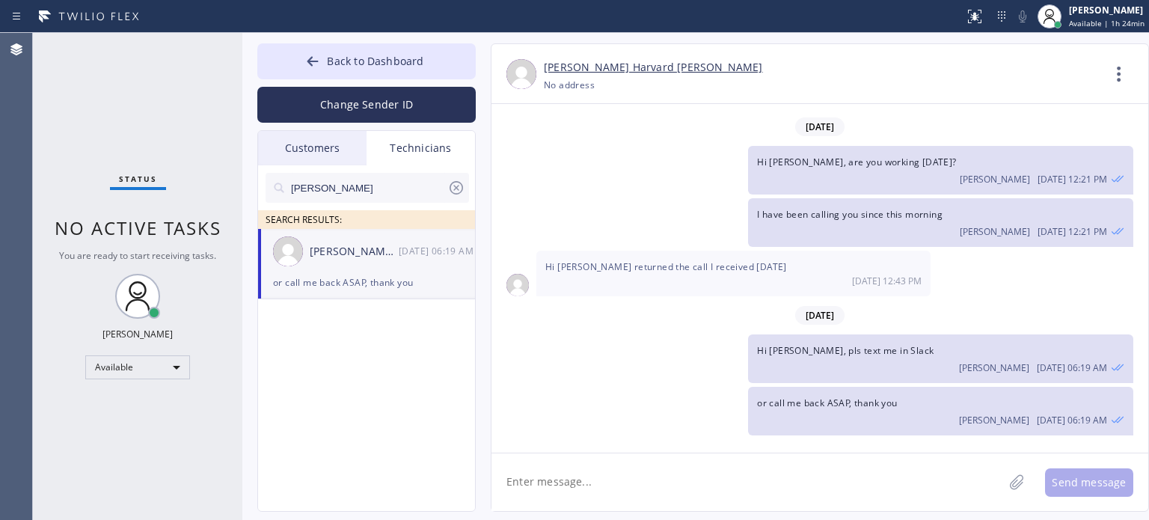
click at [307, 289] on div "or call me back ASAP, thank you" at bounding box center [366, 282] width 187 height 17
click at [446, 64] on button "Back to Dashboard" at bounding box center [366, 61] width 218 height 36
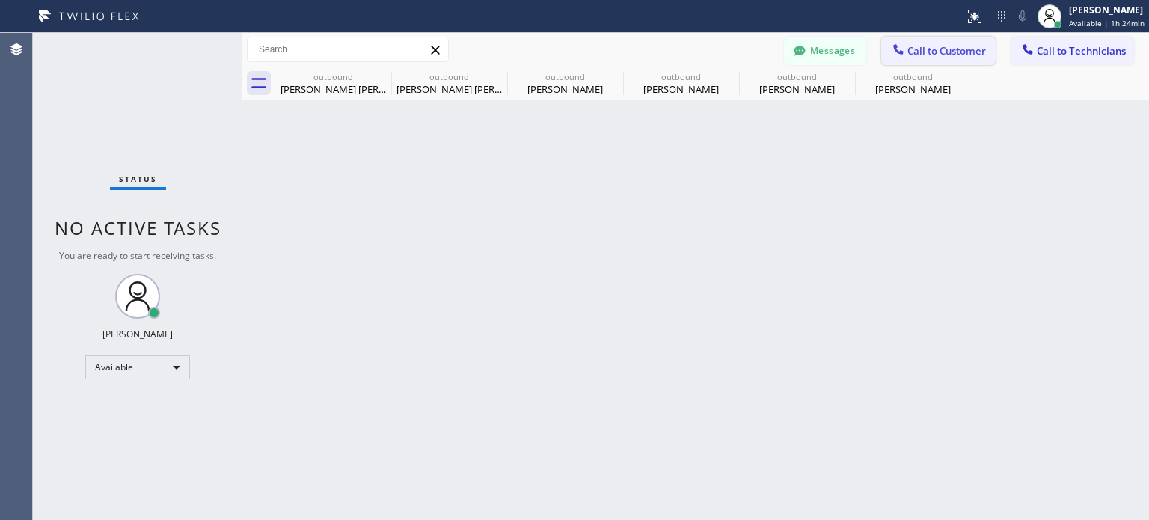
click at [919, 45] on span "Call to Customer" at bounding box center [946, 50] width 79 height 13
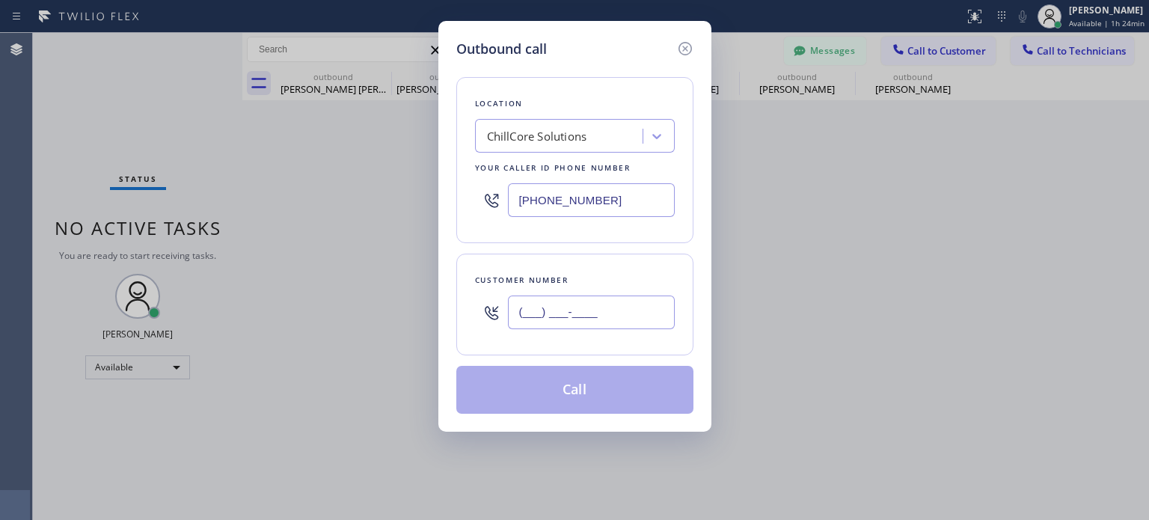
click at [548, 323] on input "(___) ___-____" at bounding box center [591, 312] width 167 height 34
paste input "914) 714-1819"
type input "[PHONE_NUMBER]"
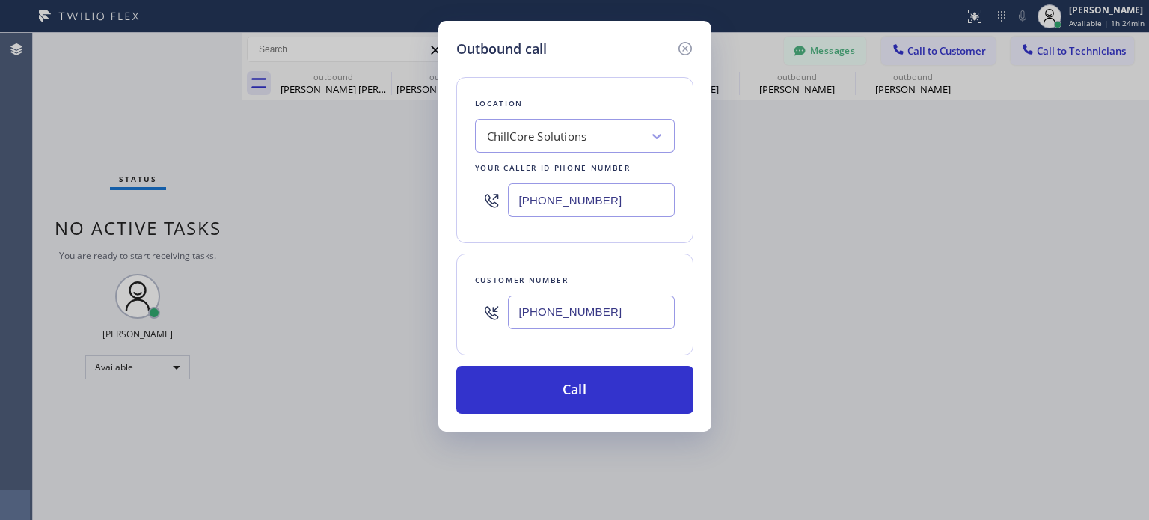
click at [532, 197] on input "[PHONE_NUMBER]" at bounding box center [591, 200] width 167 height 34
click at [532, 197] on input "(___) ___-____" at bounding box center [591, 200] width 167 height 34
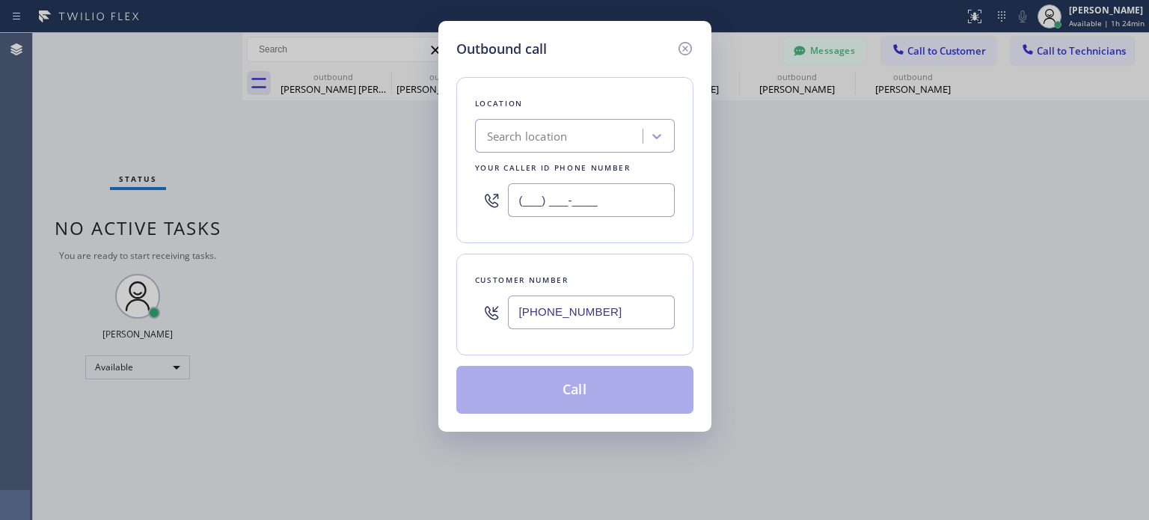
type input "(___) ___-____"
click at [524, 135] on div "Search location" at bounding box center [527, 136] width 81 height 17
paste input "Blue Cloud AC Repair"
type input "Blue Cloud AC Repair"
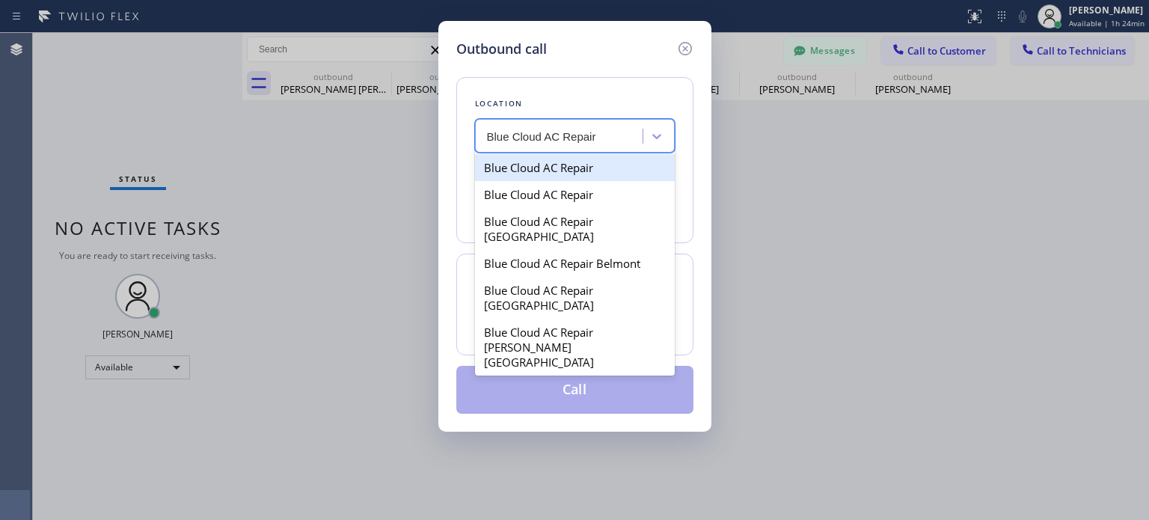
click at [548, 168] on div "Blue Cloud AC Repair" at bounding box center [575, 167] width 200 height 27
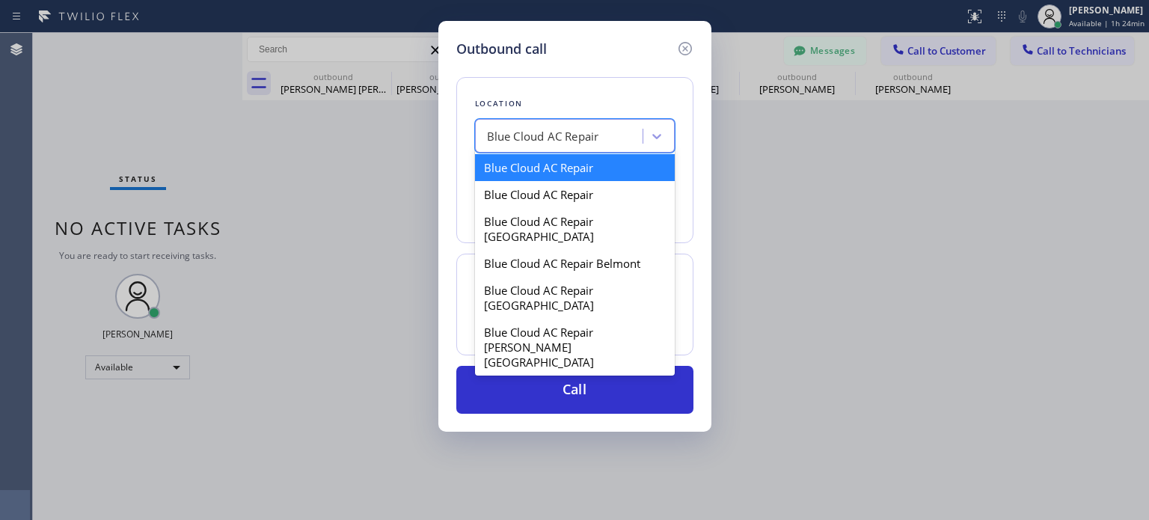
click at [565, 145] on div "Blue Cloud AC Repair" at bounding box center [560, 136] width 163 height 26
click at [562, 186] on div "Blue Cloud AC Repair" at bounding box center [575, 194] width 200 height 27
type input "[PHONE_NUMBER]"
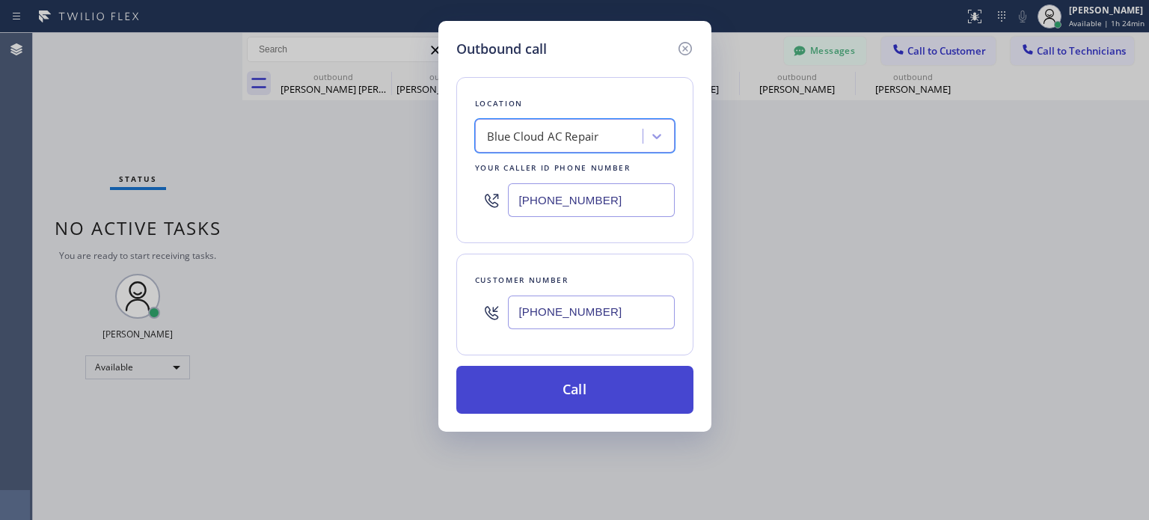
click at [575, 396] on button "Call" at bounding box center [574, 390] width 237 height 48
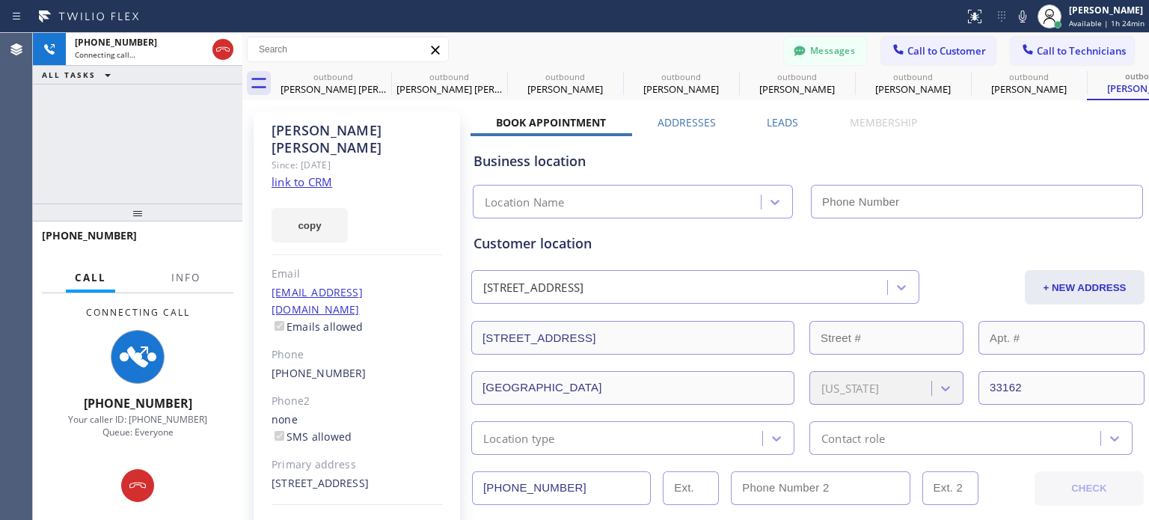
type input "[PHONE_NUMBER]"
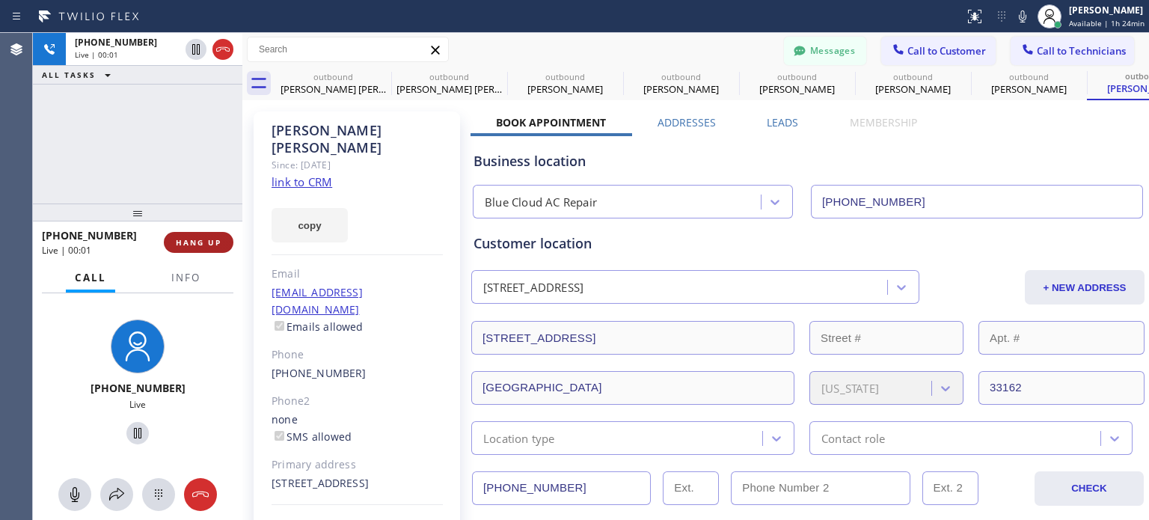
click at [210, 237] on span "HANG UP" at bounding box center [199, 242] width 46 height 10
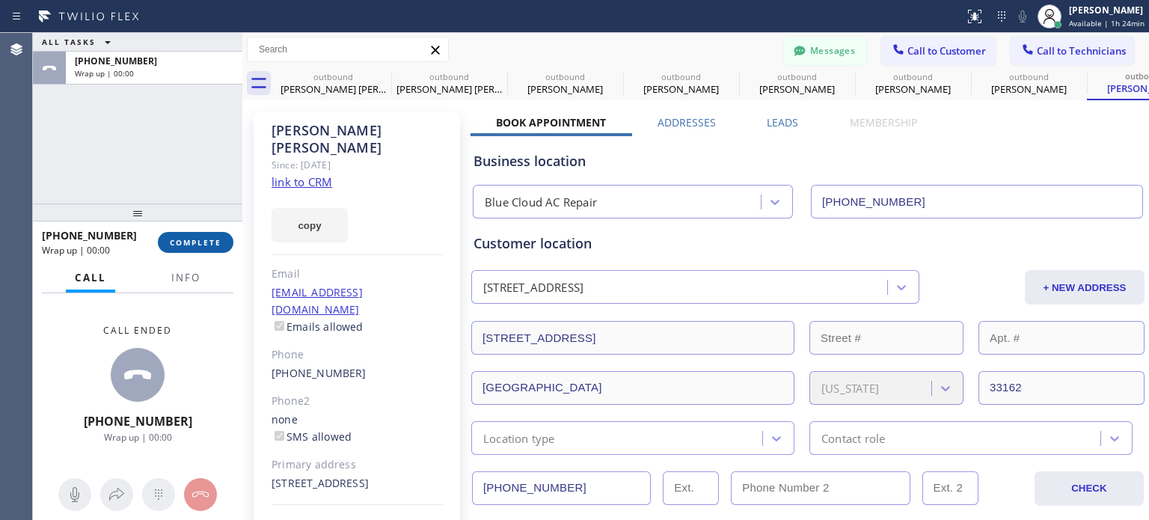
click at [212, 236] on button "COMPLETE" at bounding box center [196, 242] width 76 height 21
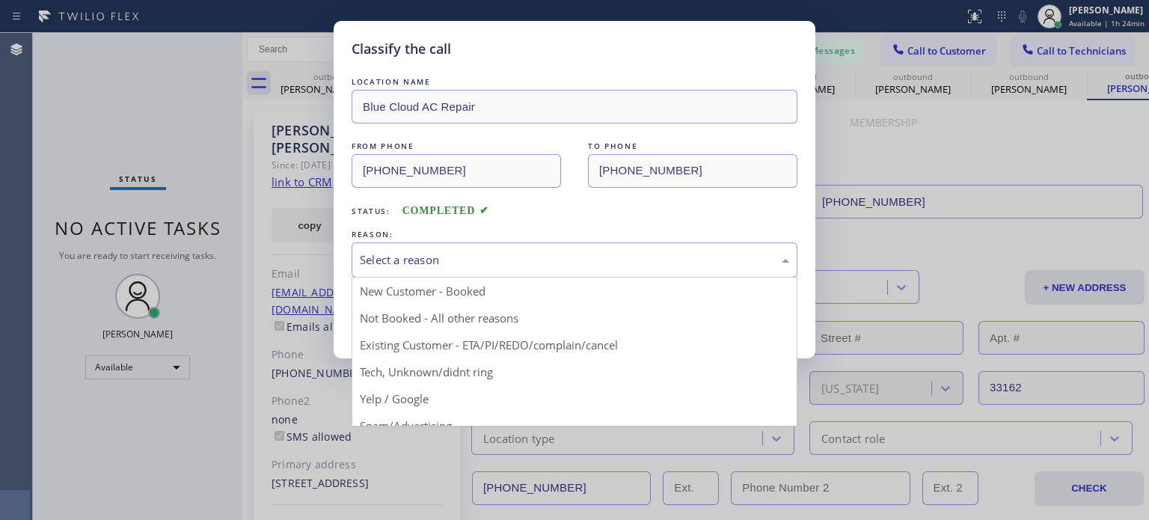
click at [502, 245] on div "Select a reason" at bounding box center [575, 259] width 446 height 35
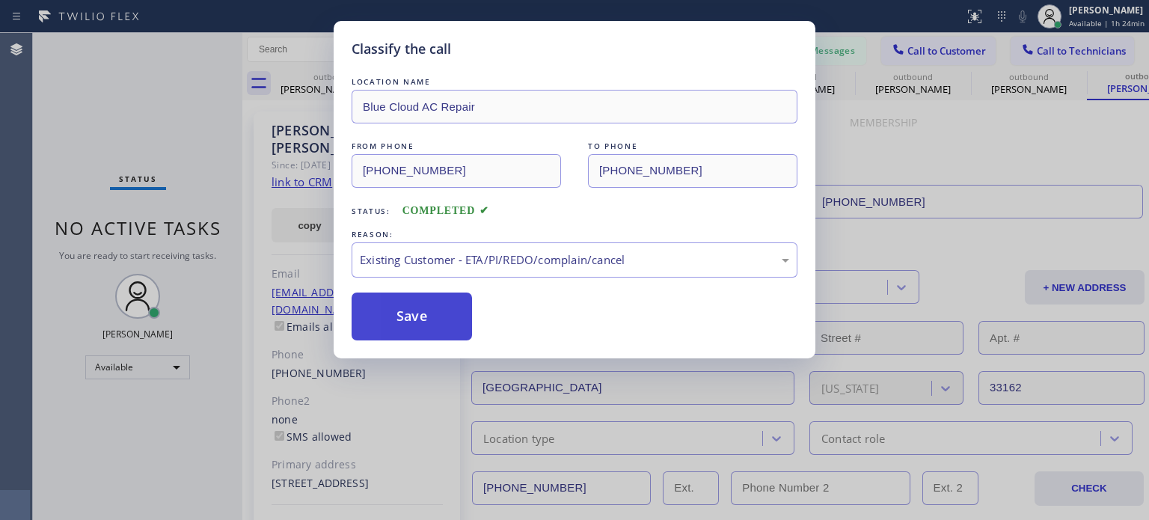
click at [428, 325] on button "Save" at bounding box center [412, 316] width 120 height 48
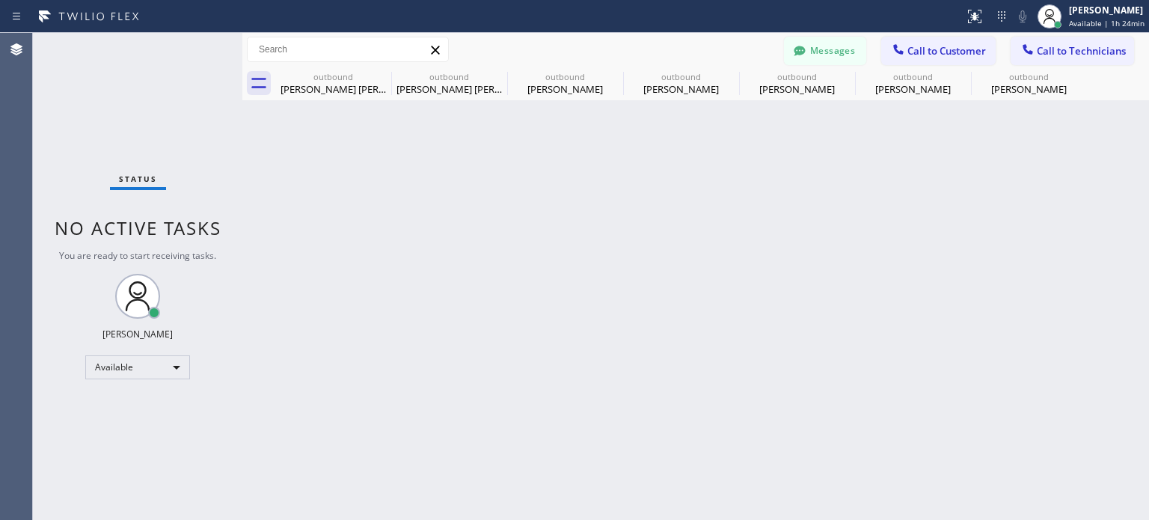
click at [838, 50] on button "Messages" at bounding box center [825, 51] width 82 height 28
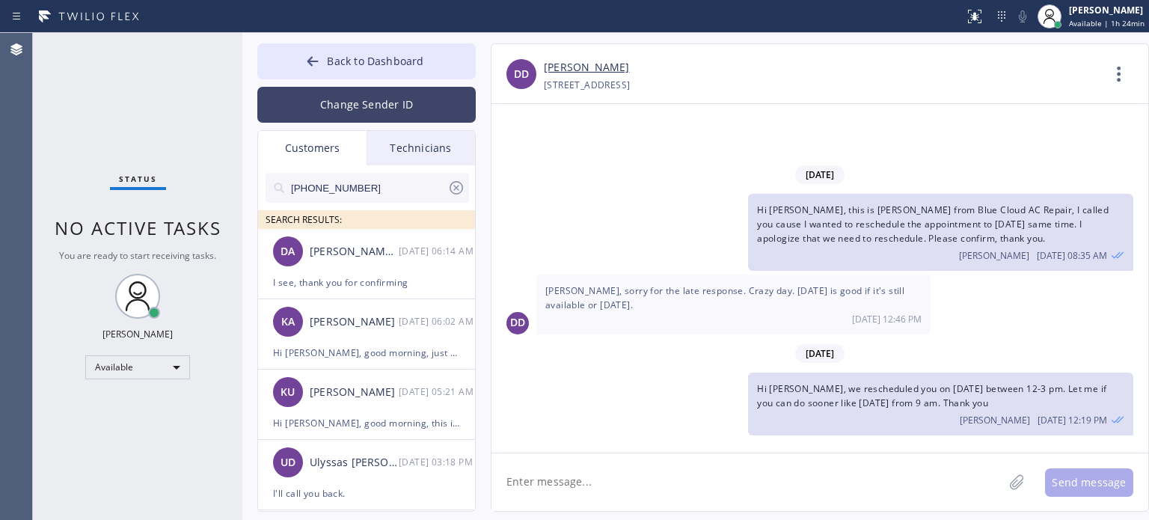
click at [341, 97] on button "Change Sender ID" at bounding box center [366, 105] width 218 height 36
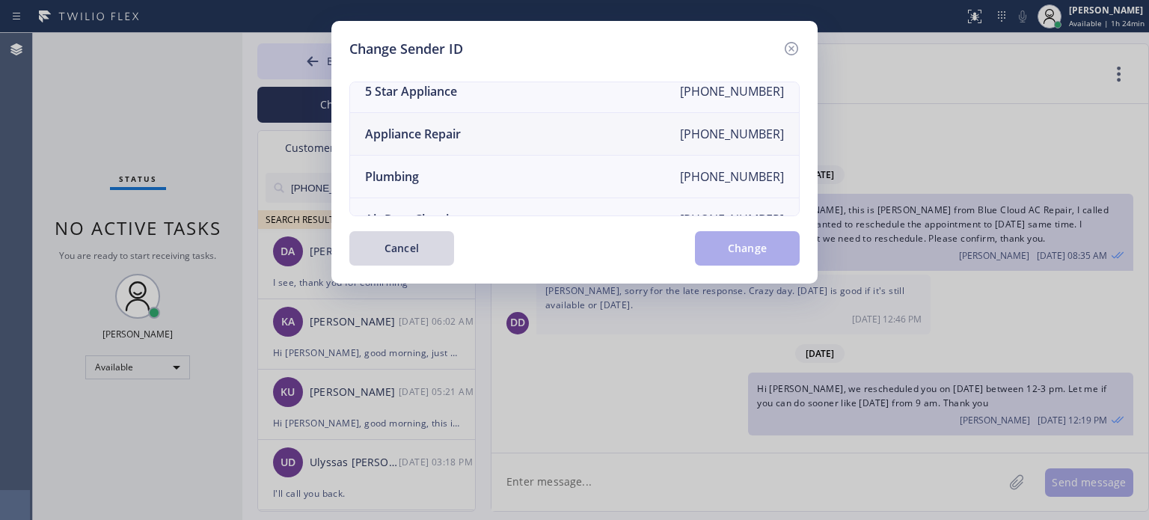
scroll to position [174, 0]
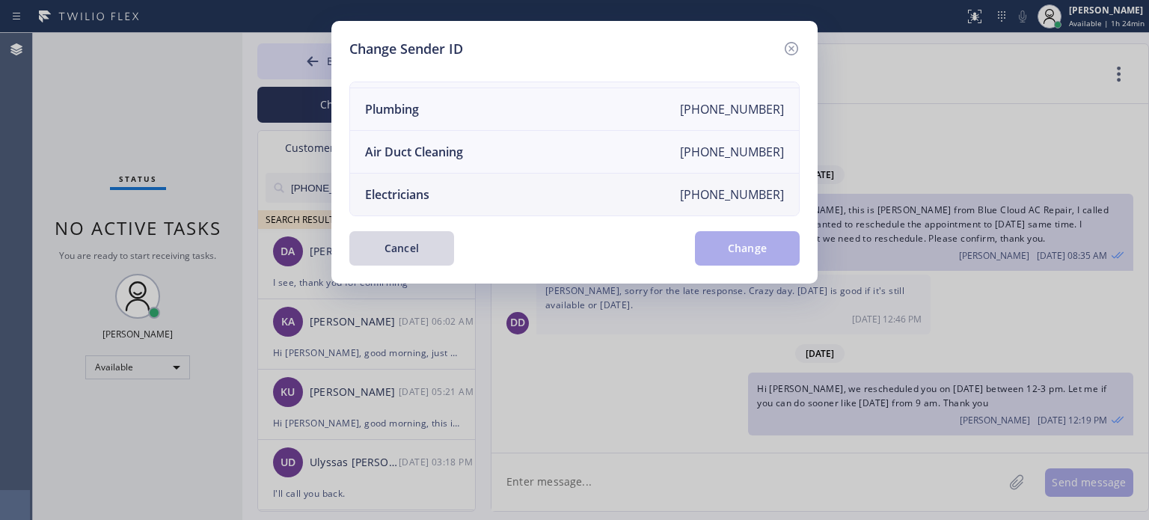
click at [403, 186] on div "Electricians" at bounding box center [397, 194] width 64 height 16
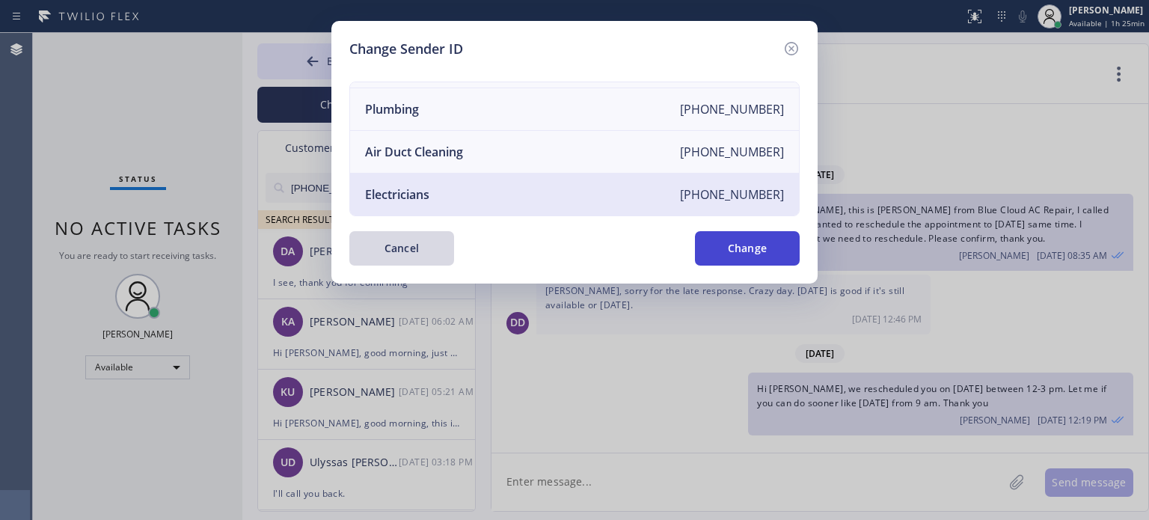
click at [720, 243] on button "Change" at bounding box center [747, 248] width 105 height 34
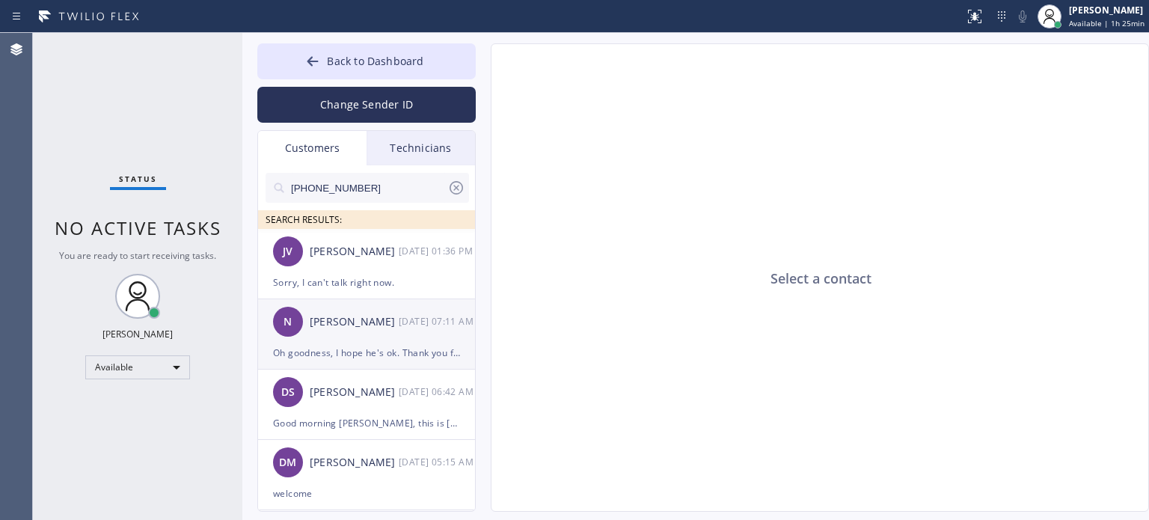
click at [342, 351] on div "Oh goodness, I hope he's ok. Thank you for letting me know. We can reschedule w…" at bounding box center [366, 352] width 187 height 17
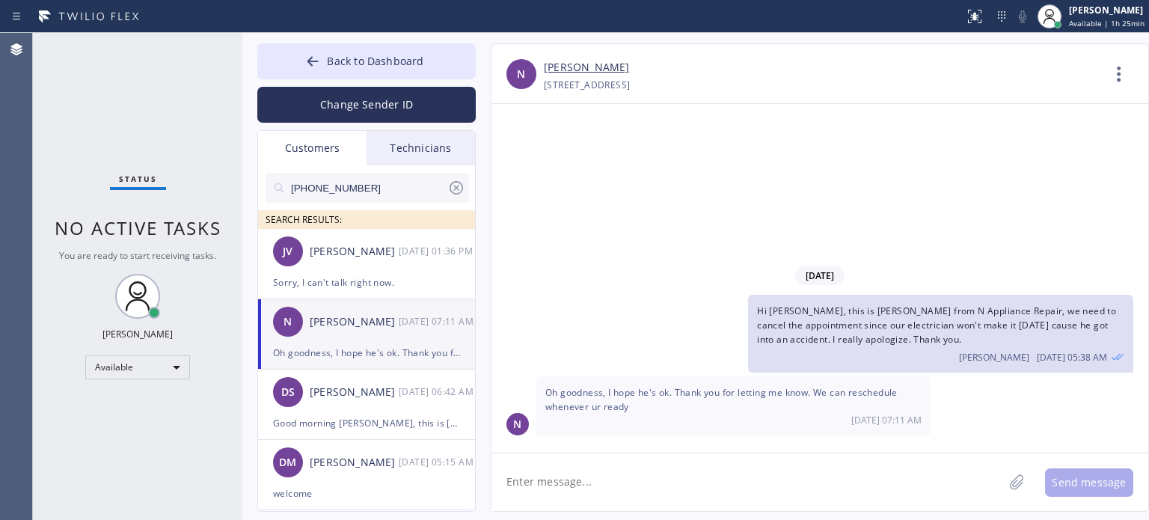
click at [595, 494] on textarea at bounding box center [747, 482] width 512 height 58
type textarea "I will let you know when he can come back to work, thank you for understanding."
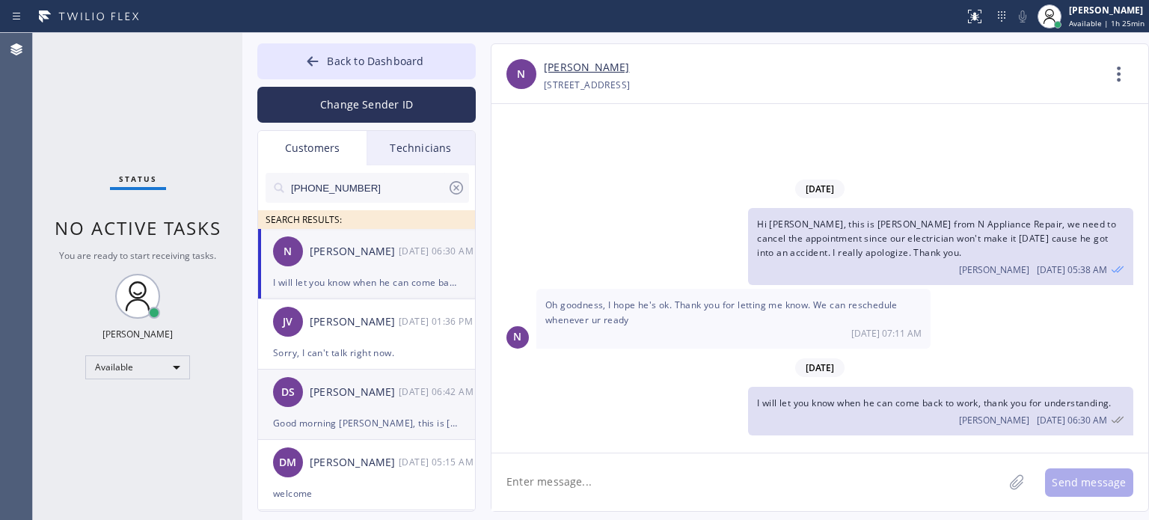
click at [374, 420] on div "Good morning [PERSON_NAME], this is [PERSON_NAME] from the Electrical Service, …" at bounding box center [366, 422] width 187 height 17
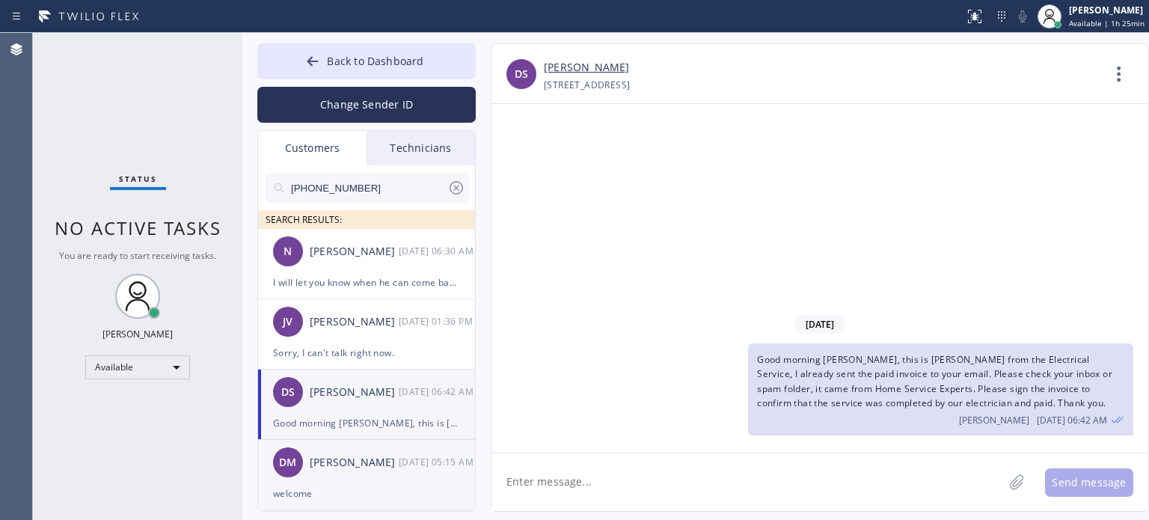
scroll to position [150, 0]
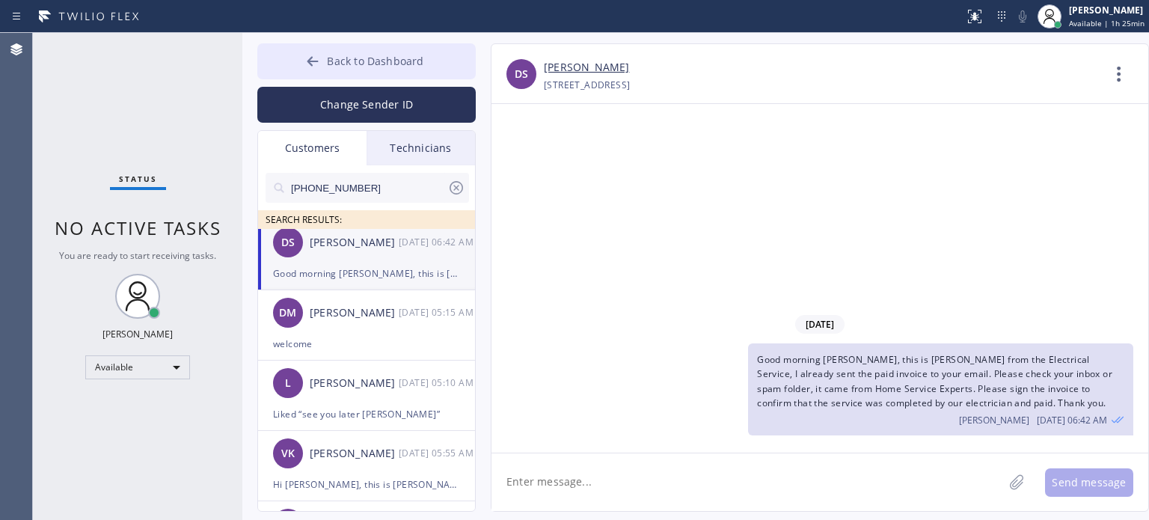
click at [322, 59] on div at bounding box center [313, 63] width 18 height 18
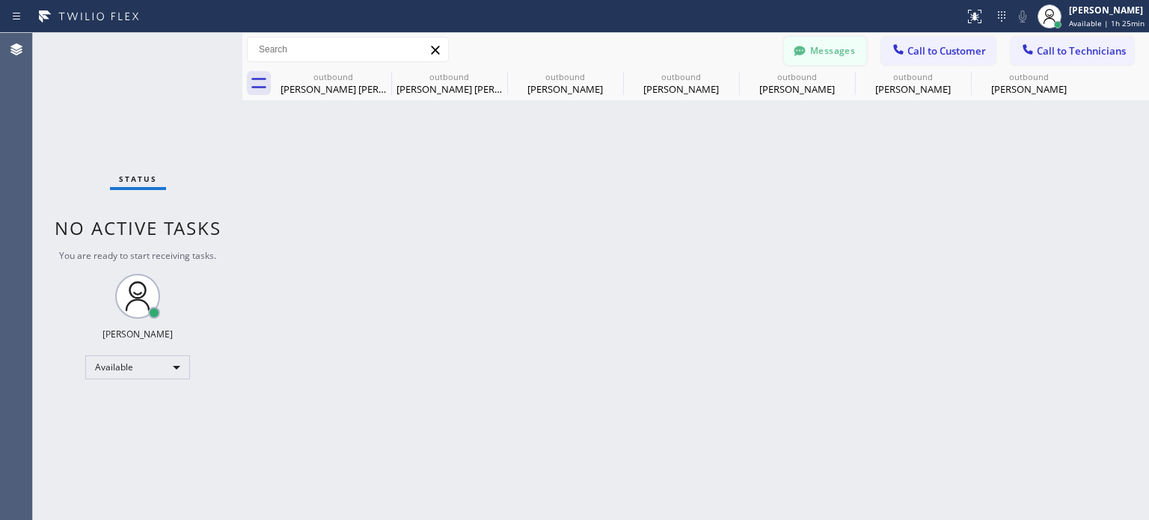
click at [800, 47] on icon at bounding box center [799, 51] width 11 height 10
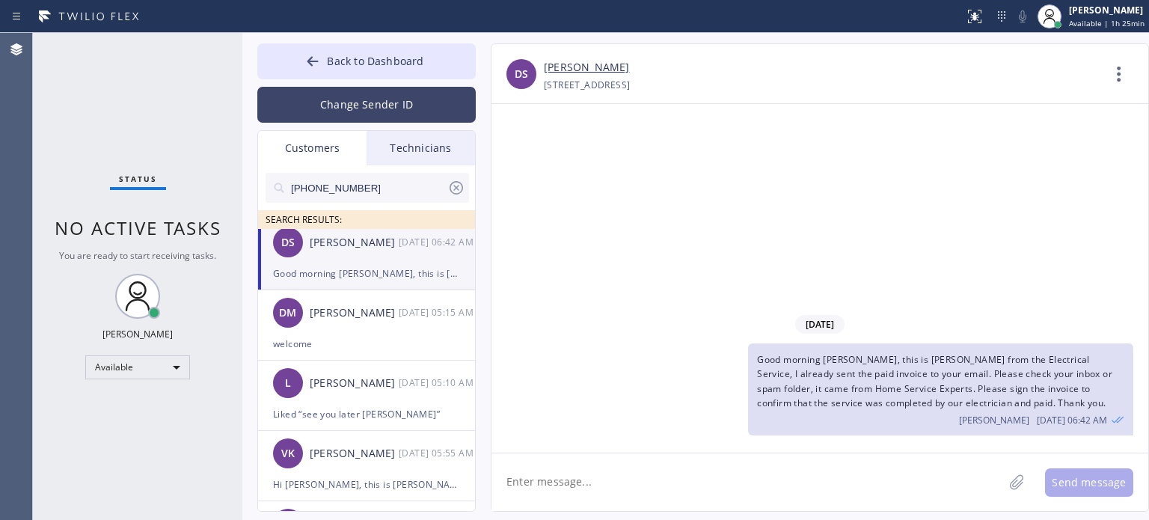
click at [308, 101] on button "Change Sender ID" at bounding box center [366, 105] width 218 height 36
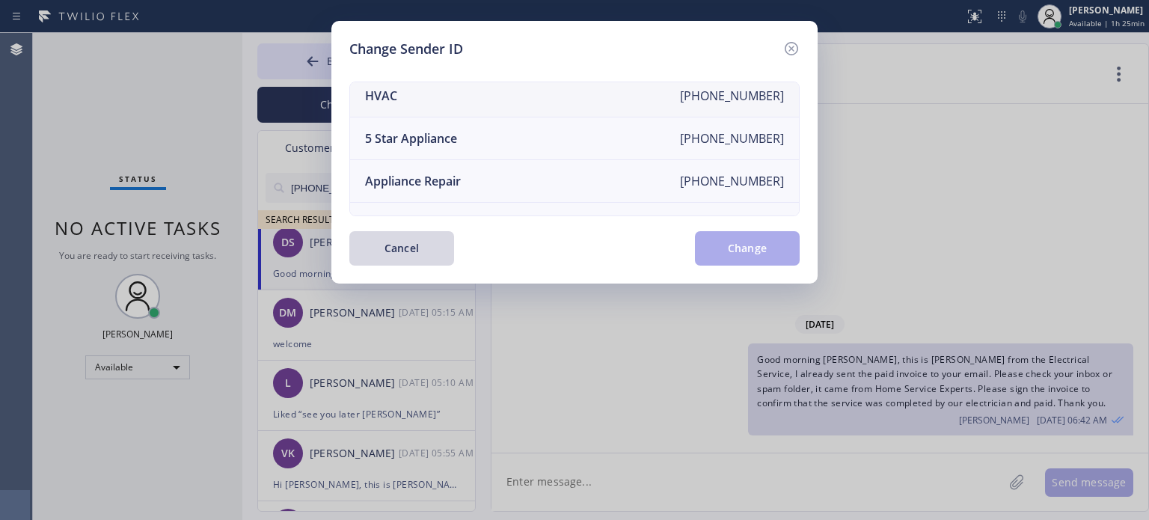
scroll to position [0, 0]
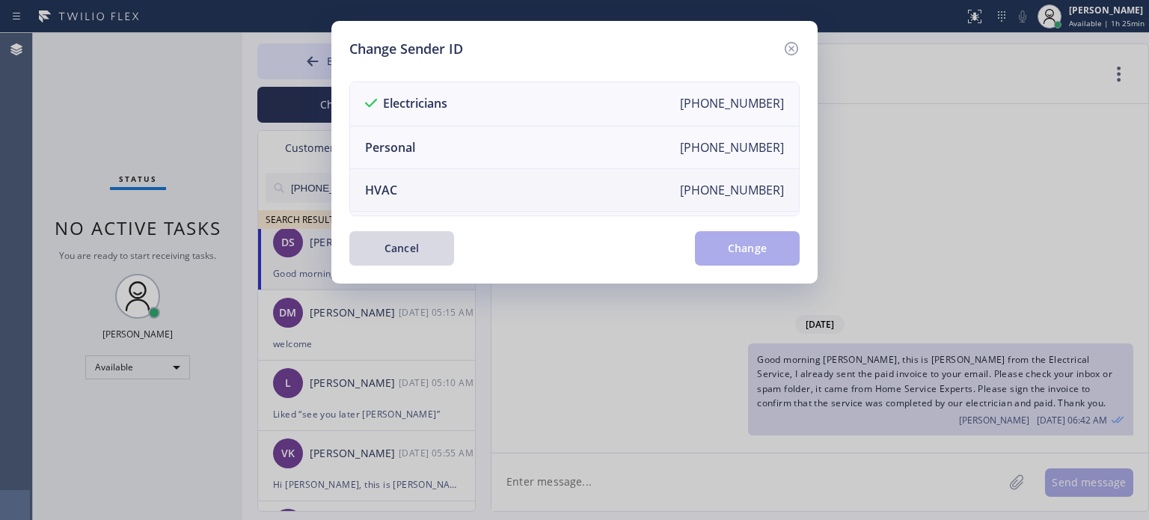
click at [399, 185] on li "HVAC [PHONE_NUMBER]" at bounding box center [574, 190] width 449 height 43
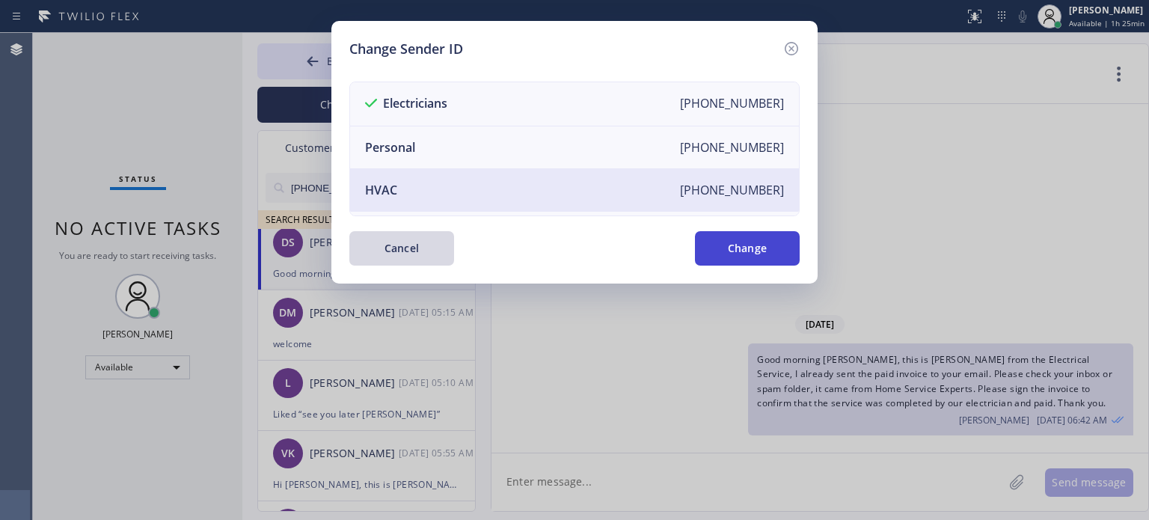
click at [721, 248] on button "Change" at bounding box center [747, 248] width 105 height 34
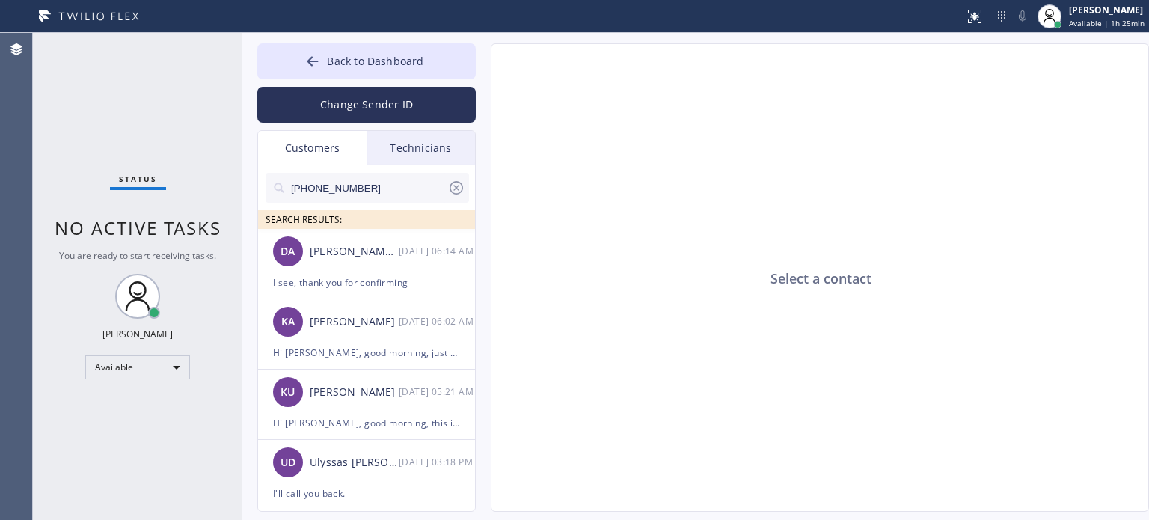
click at [459, 185] on icon at bounding box center [456, 188] width 18 height 18
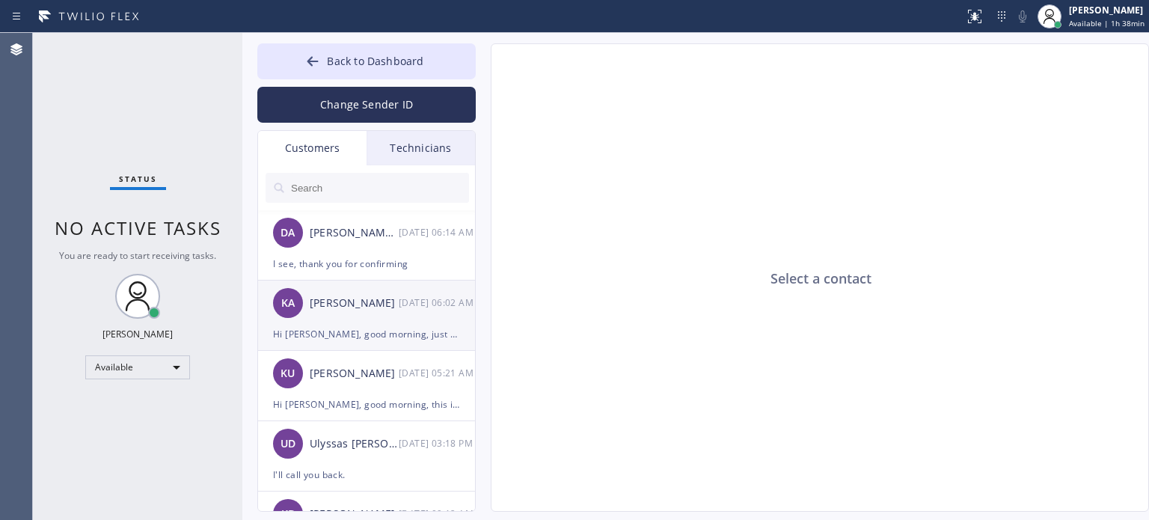
click at [353, 341] on div "Hi [PERSON_NAME], good morning, just wanted to follow up if you already decided…" at bounding box center [366, 333] width 187 height 17
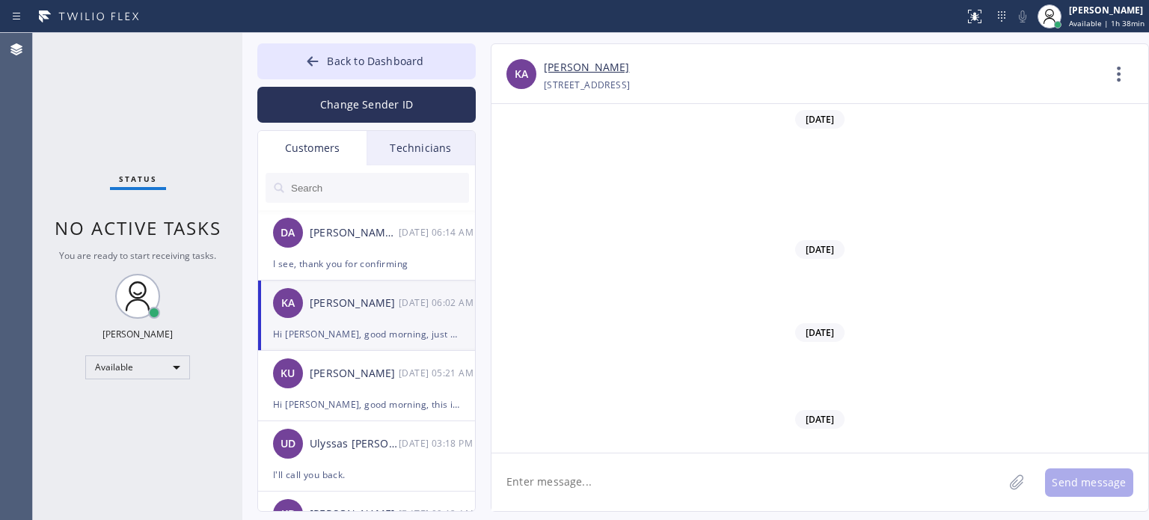
scroll to position [1627, 0]
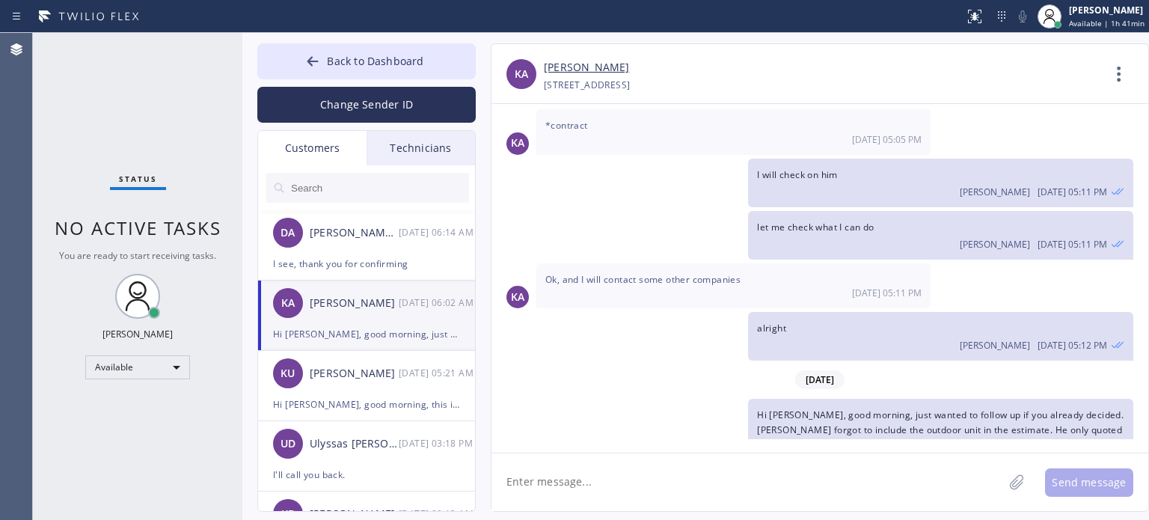
click at [325, 199] on input "text" at bounding box center [378, 188] width 179 height 30
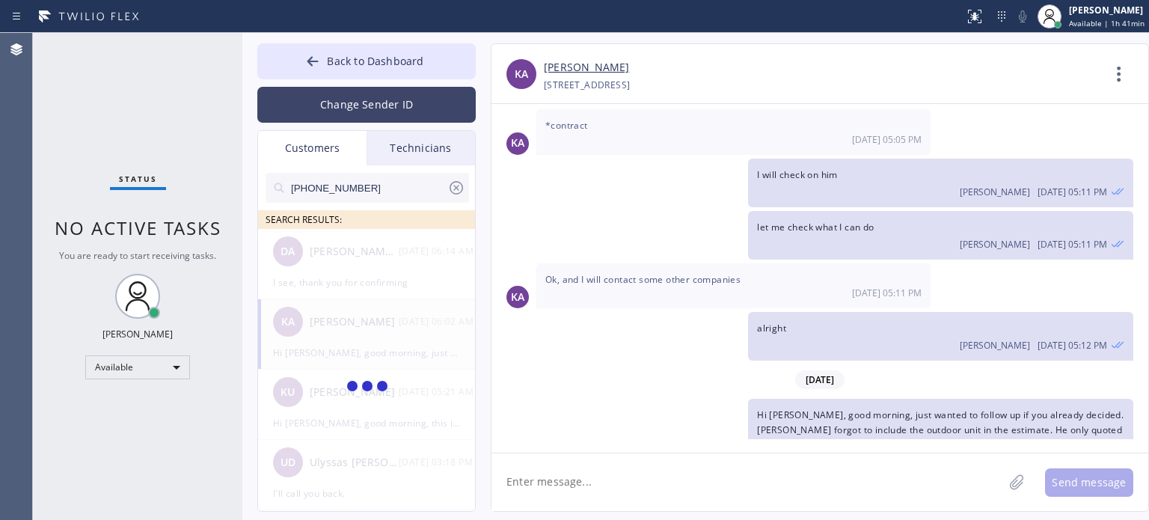
click at [332, 110] on button "Change Sender ID" at bounding box center [366, 105] width 218 height 36
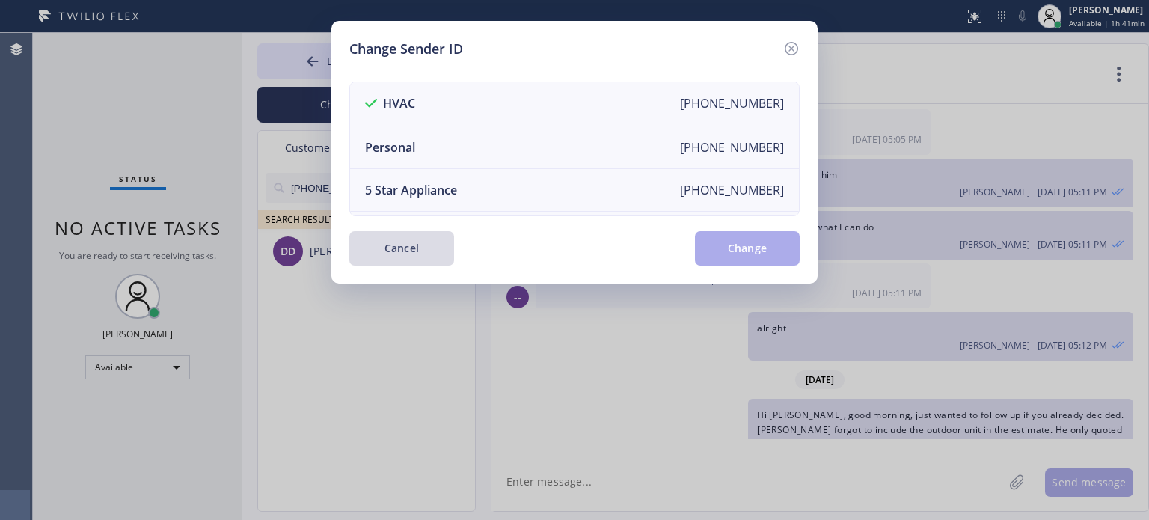
click at [374, 264] on button "Cancel" at bounding box center [401, 248] width 105 height 34
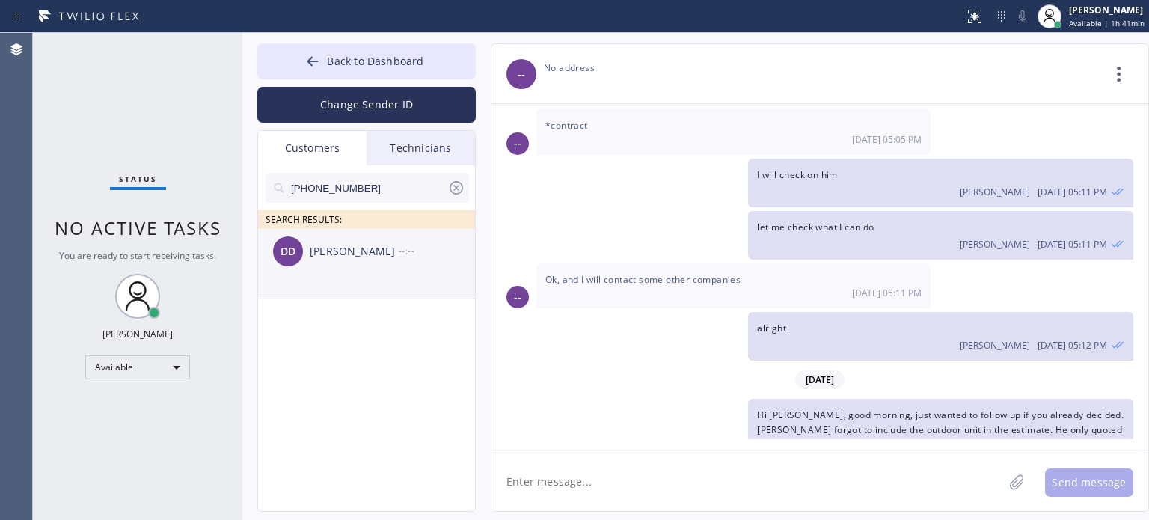
click at [374, 260] on div "DD [PERSON_NAME] --:--" at bounding box center [367, 251] width 218 height 45
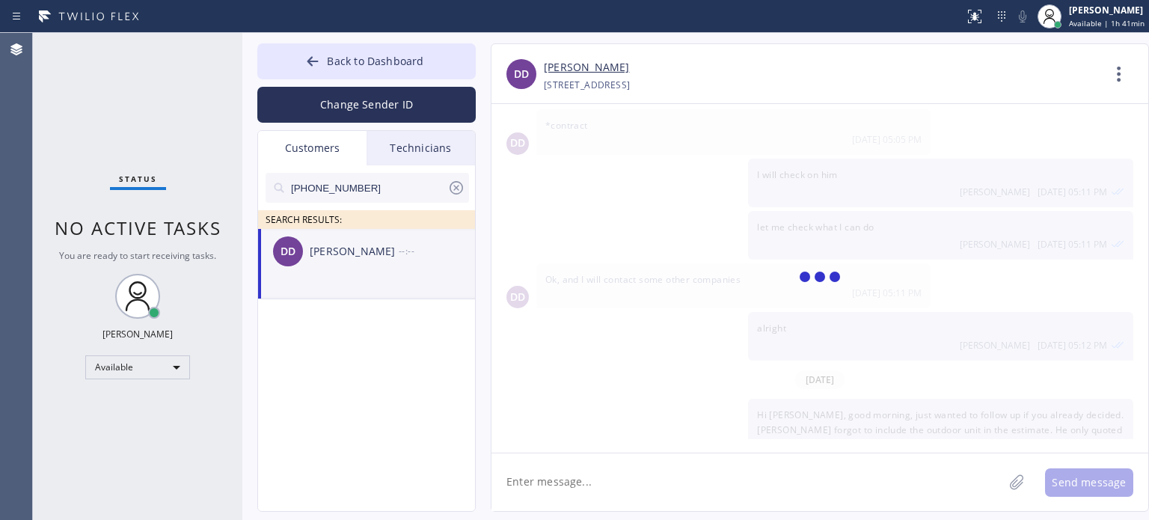
scroll to position [0, 0]
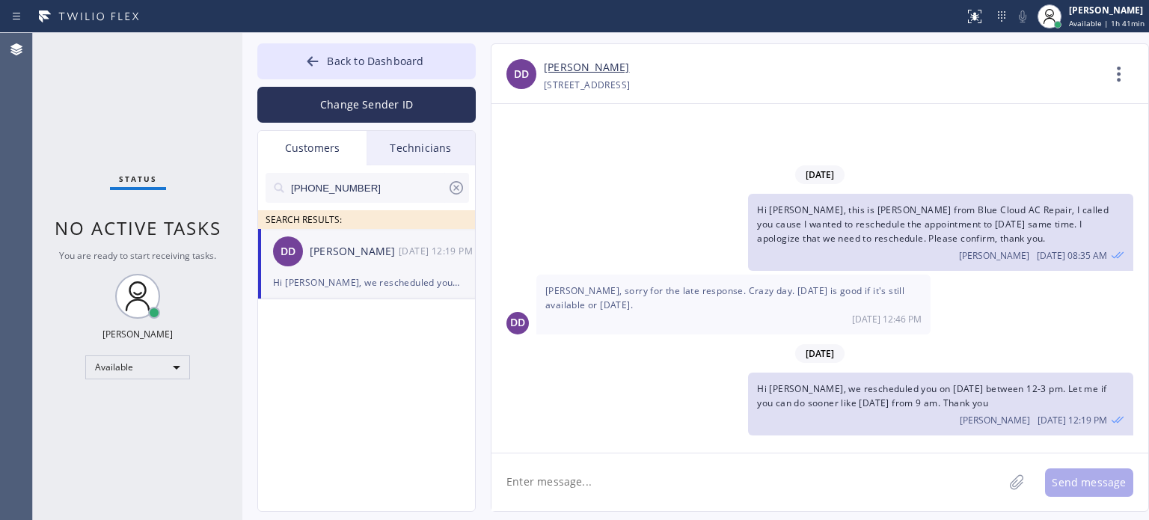
click at [645, 482] on textarea at bounding box center [747, 482] width 512 height 58
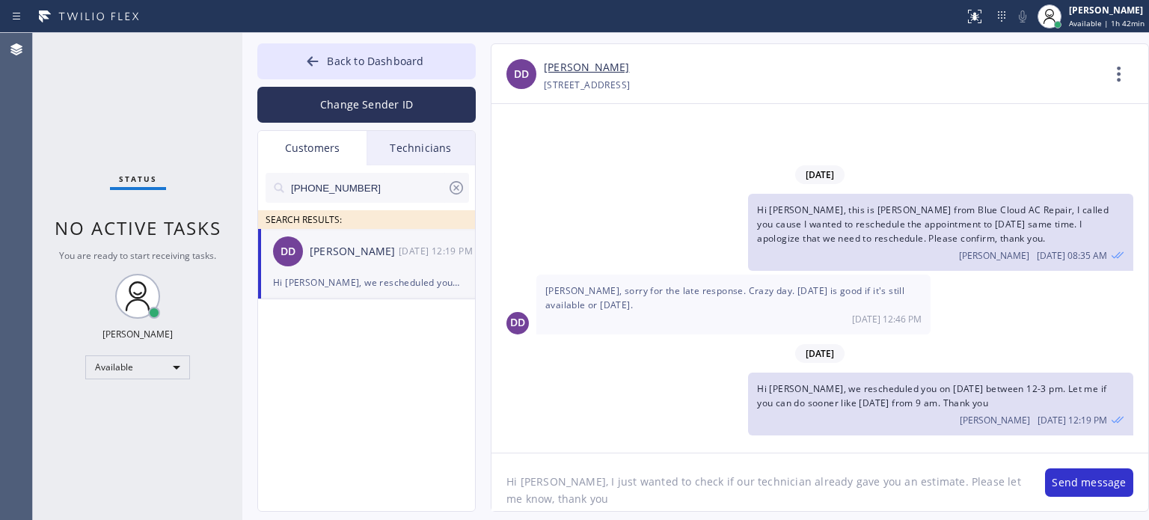
type textarea "Hi [PERSON_NAME], I just wanted to check if our technician already gave you an …"
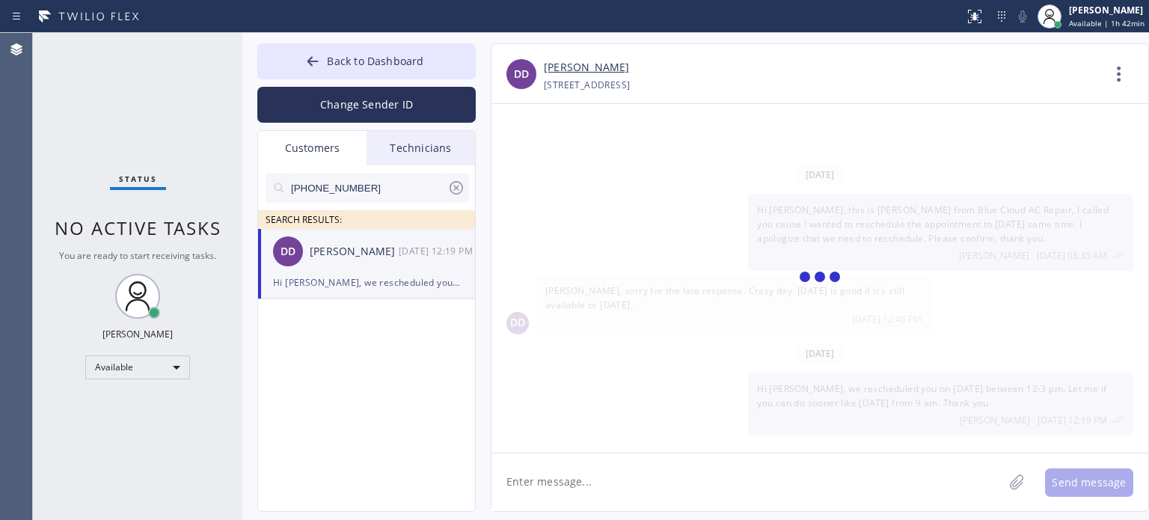
scroll to position [40, 0]
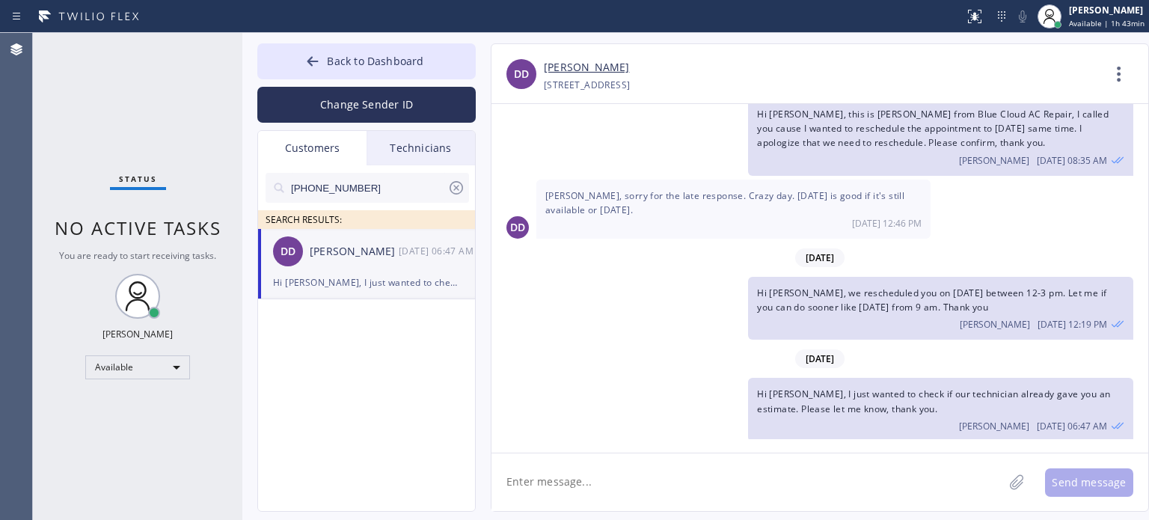
click at [957, 479] on textarea at bounding box center [747, 482] width 512 height 58
click at [318, 179] on input "[PHONE_NUMBER]" at bounding box center [368, 188] width 158 height 30
paste input "7) 734-819"
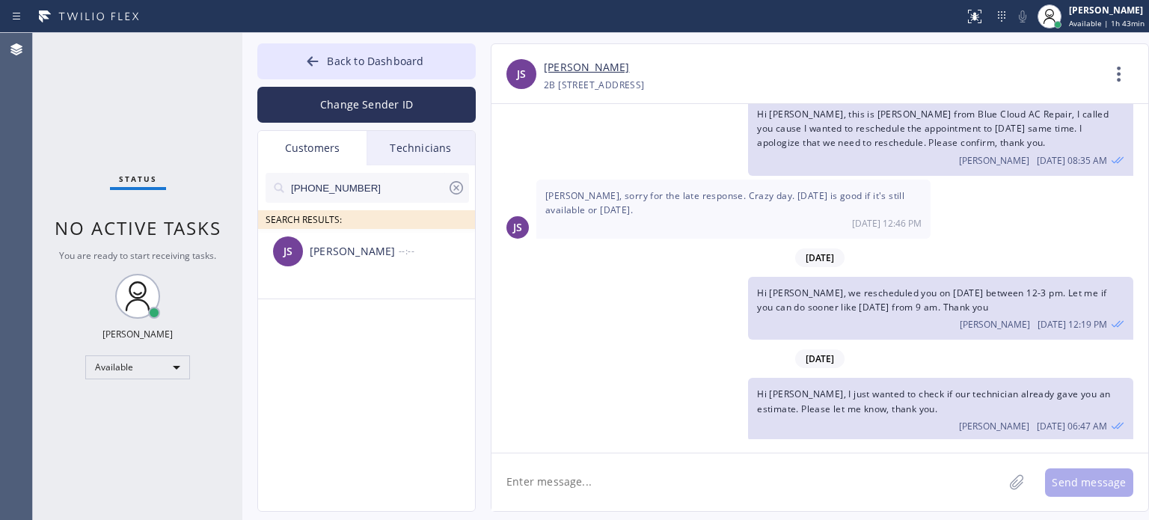
type input "[PHONE_NUMBER]"
click at [328, 263] on div "JS [PERSON_NAME] --:--" at bounding box center [367, 251] width 218 height 45
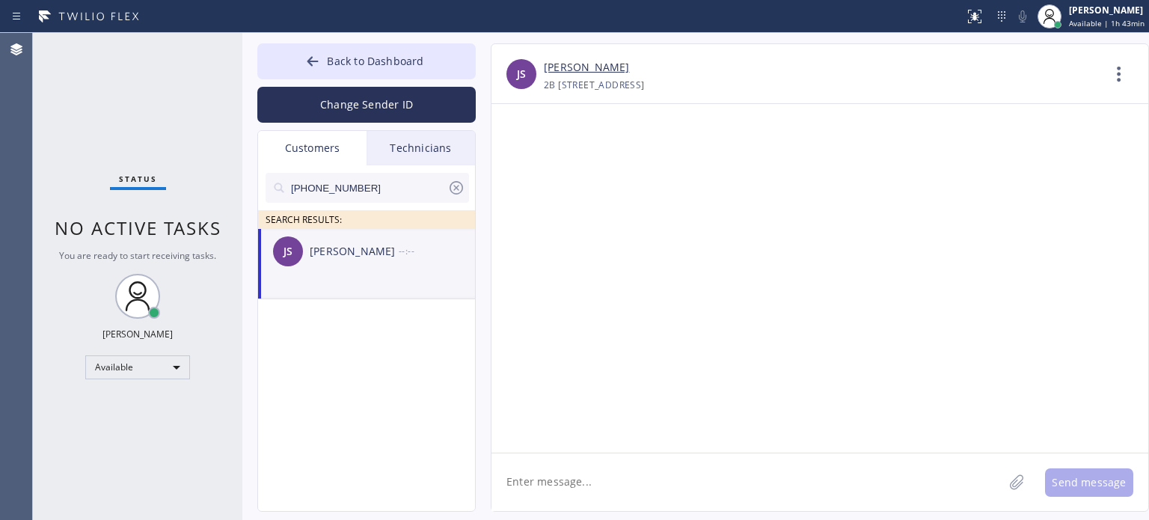
scroll to position [0, 0]
drag, startPoint x: 550, startPoint y: 485, endPoint x: 539, endPoint y: 448, distance: 39.0
click at [550, 481] on textarea at bounding box center [747, 482] width 512 height 58
paste textarea "ChillCore Solutions"
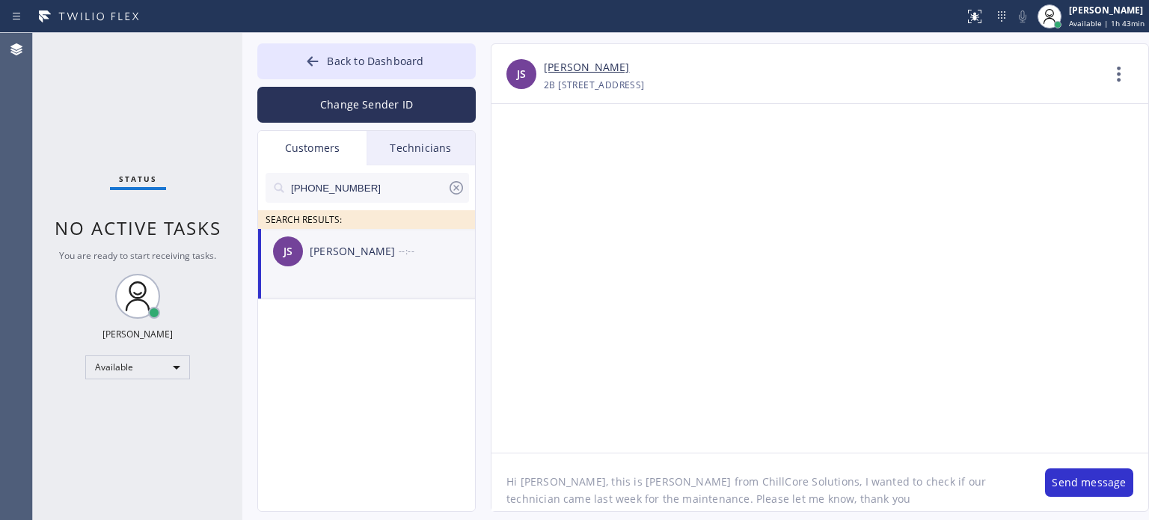
type textarea "Hi [PERSON_NAME], this is [PERSON_NAME] from ChillCore Solutions, I wanted to c…"
